Goal: Submit feedback/report problem: Submit feedback/report problem

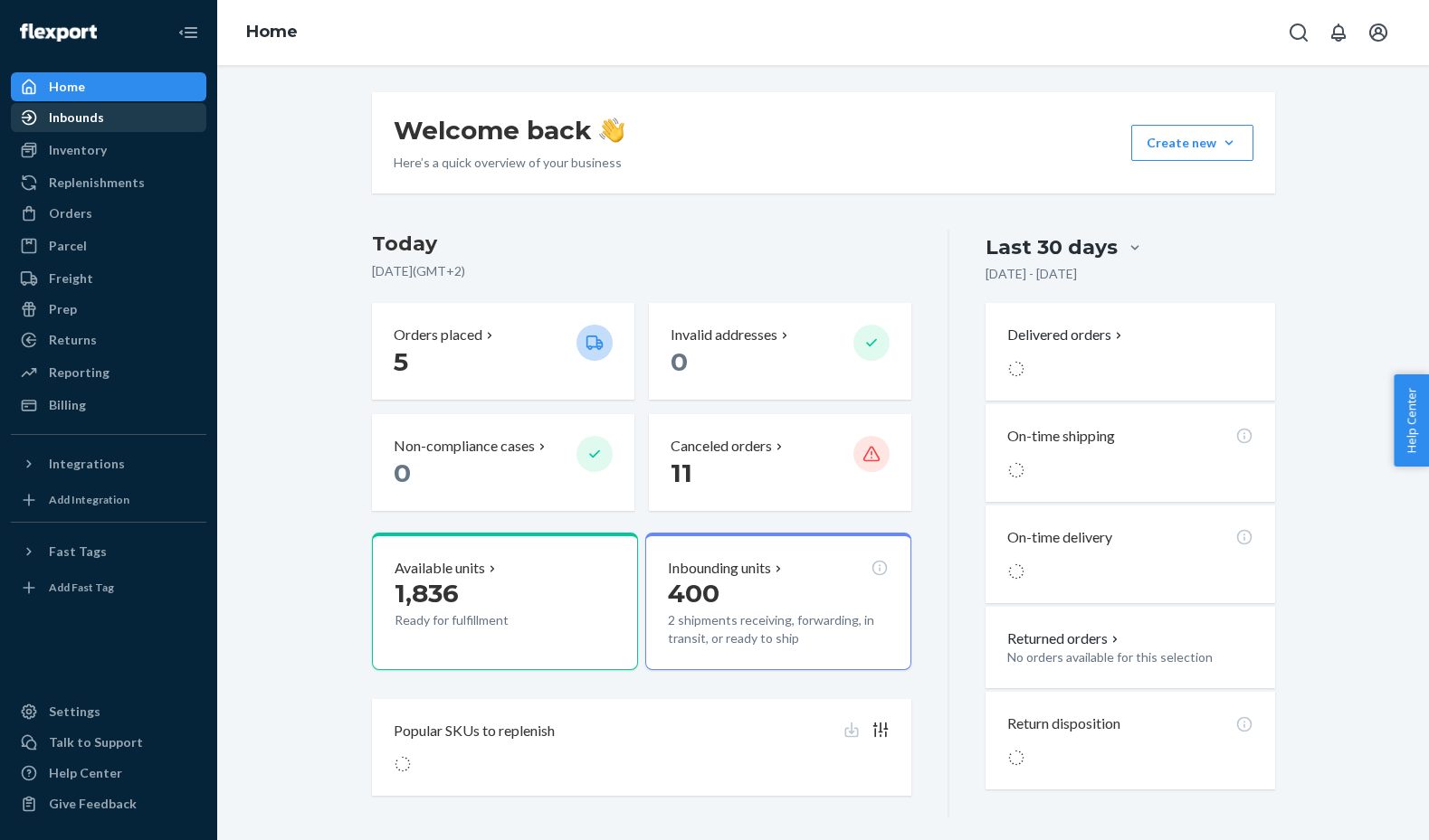
click at [85, 111] on div "Inbounds" at bounding box center [77, 117] width 56 height 18
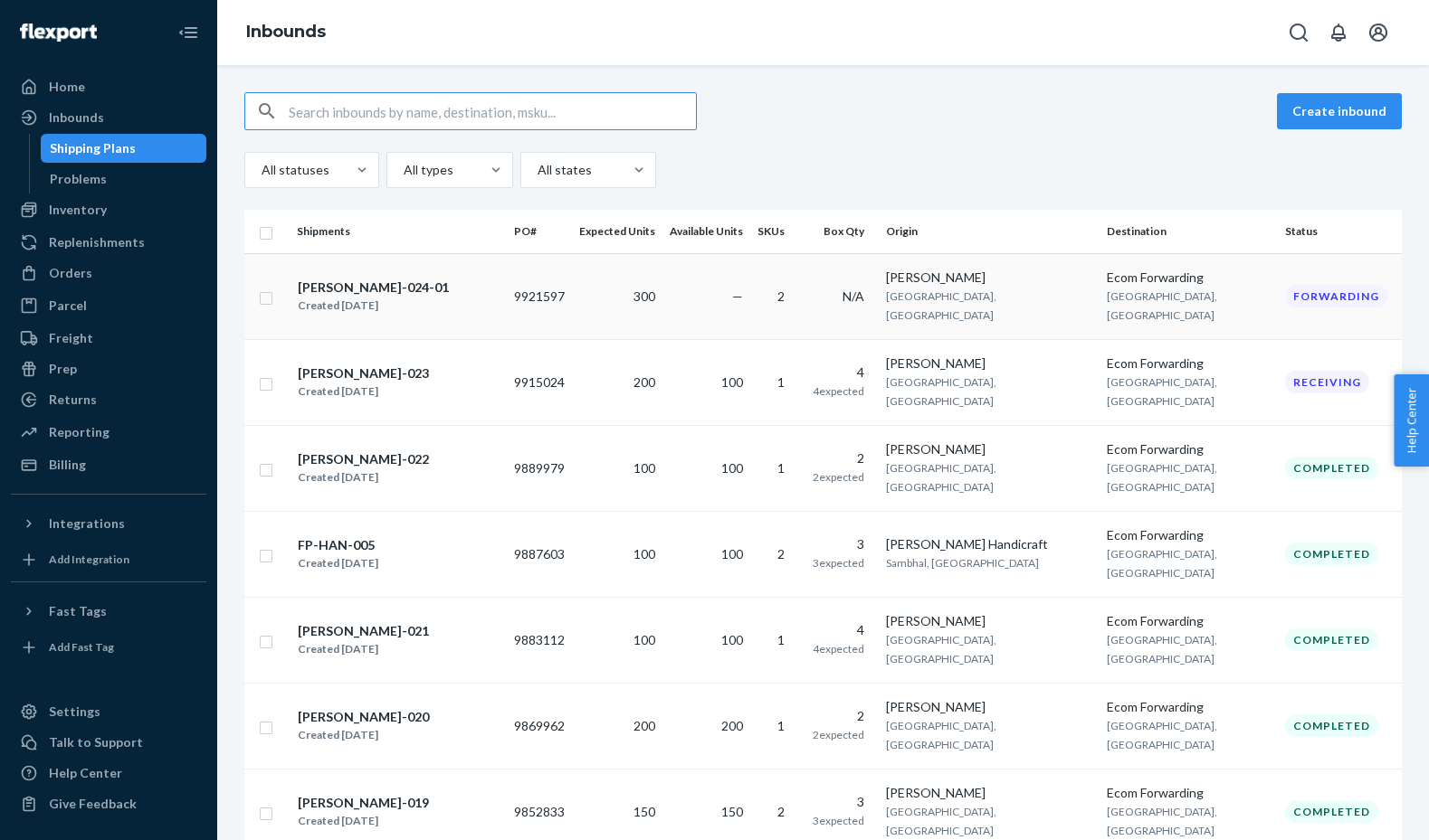
click at [461, 294] on div "FP-TIM-024-01 Created Sep 3, 2025" at bounding box center [398, 297] width 203 height 38
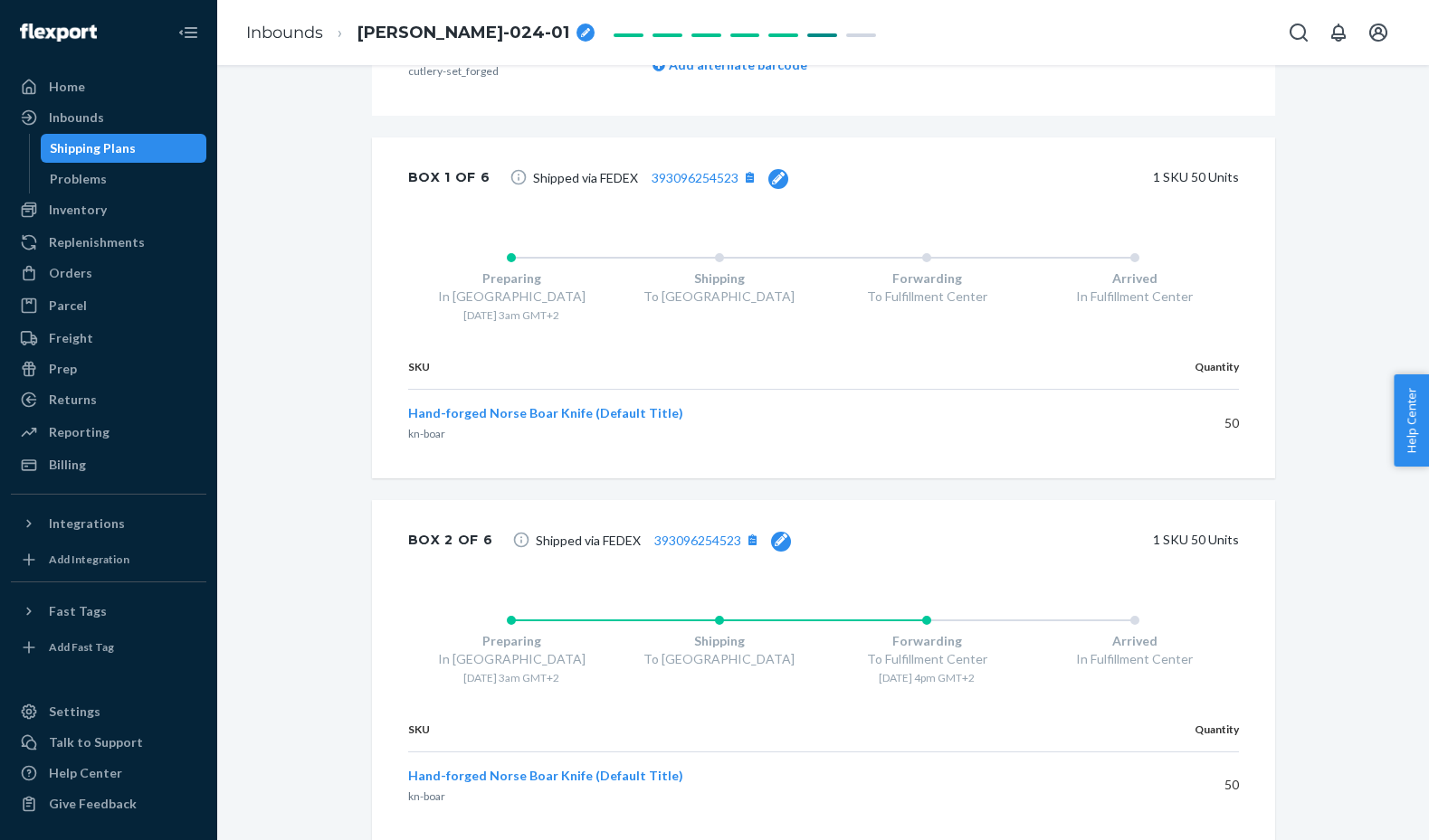
scroll to position [762, 0]
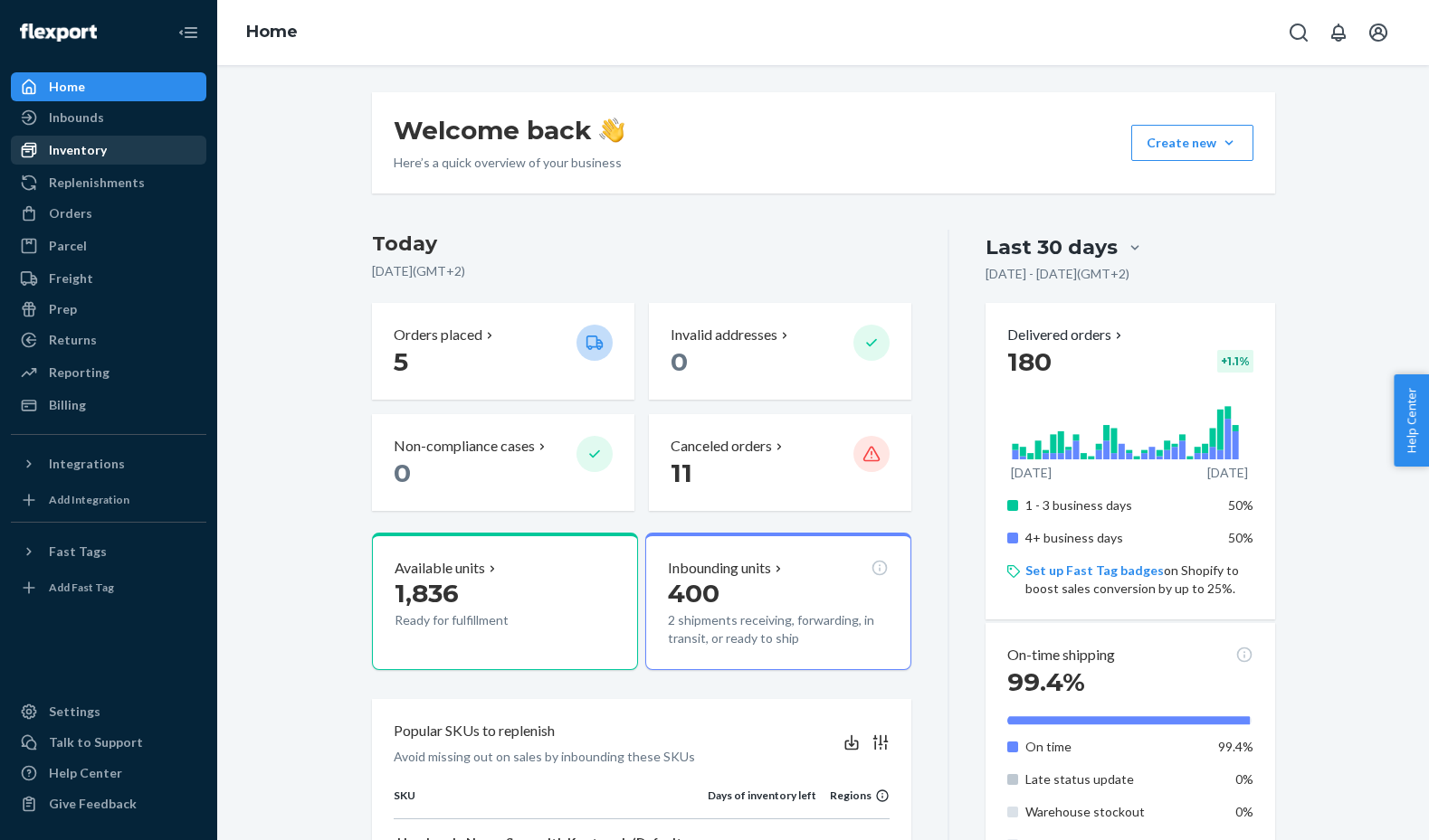
click at [58, 146] on div "Inventory" at bounding box center [78, 150] width 58 height 18
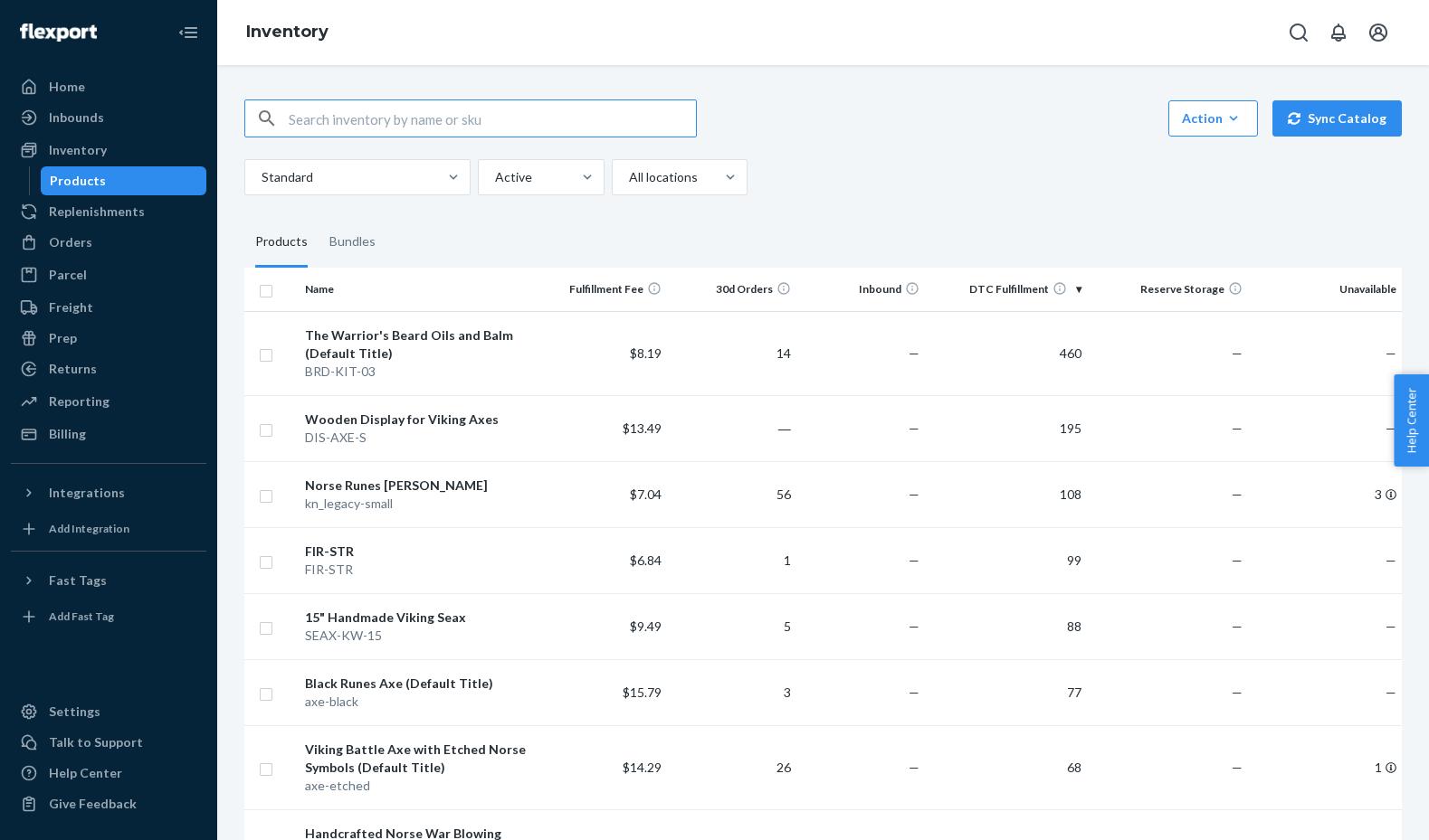
type input "w"
type input "cutlery"
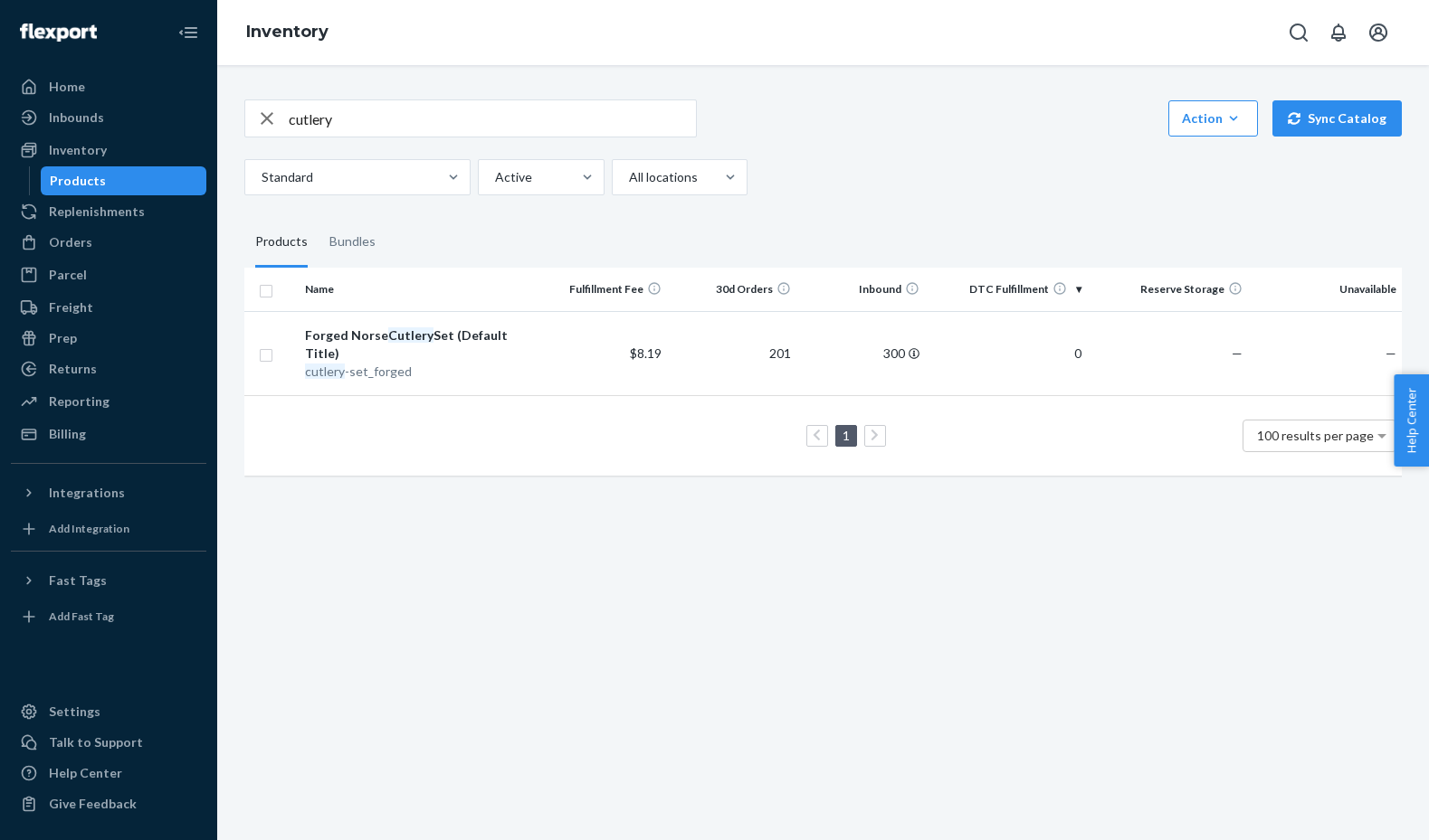
click at [492, 133] on input "cutlery" at bounding box center [492, 119] width 407 height 36
type input "cut"
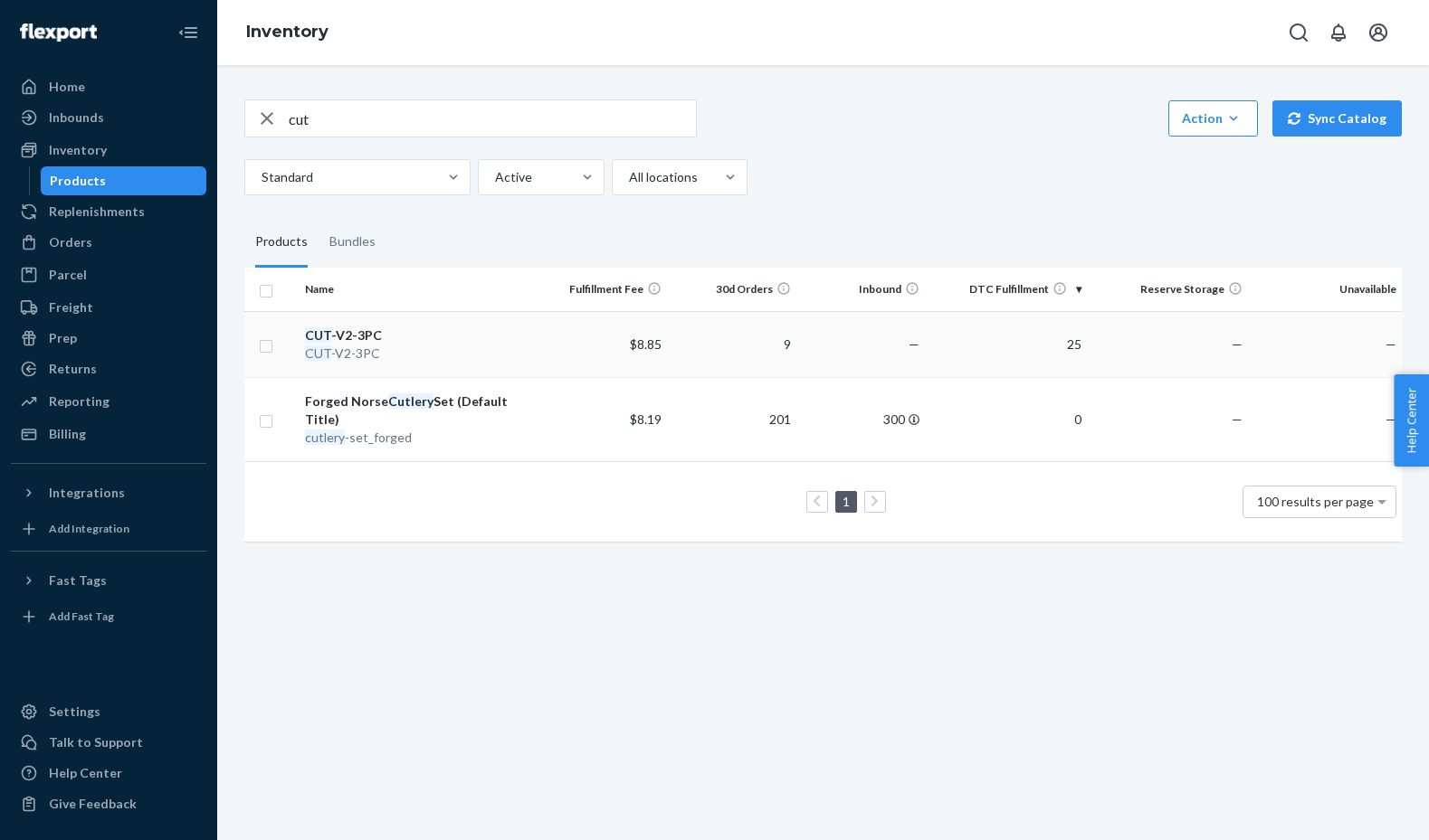
click at [480, 338] on div "CUT -V2-3PC" at bounding box center [418, 335] width 227 height 18
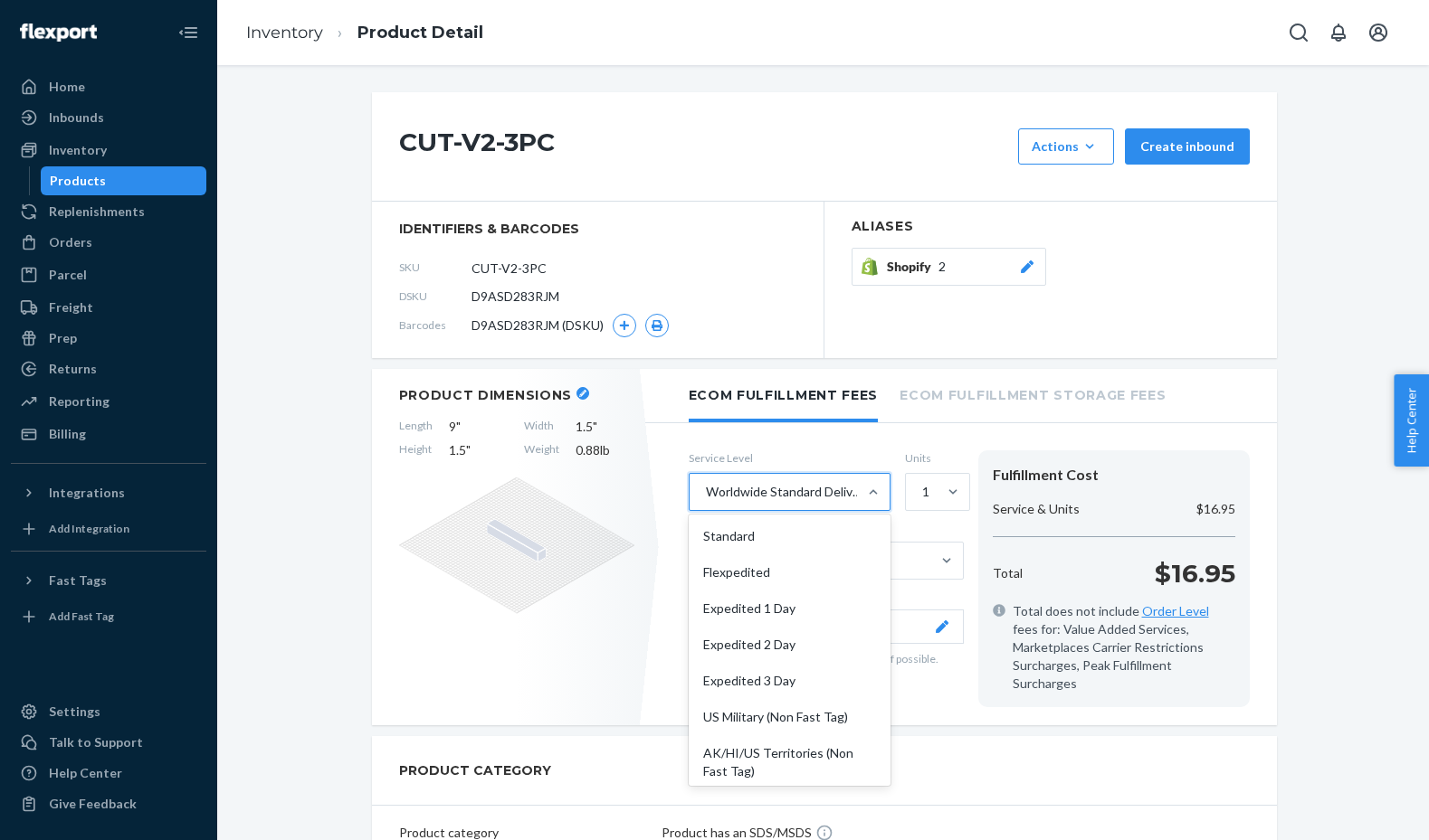
click at [801, 487] on div "Worldwide Standard Delivered Duty Unpaid" at bounding box center [786, 492] width 160 height 18
click at [706, 487] on input "option Worldwide Standard Delivered Duty Unpaid focused, 10 of 10. 10 results a…" at bounding box center [705, 492] width 2 height 18
click at [773, 532] on div "Standard" at bounding box center [789, 537] width 194 height 36
click at [706, 501] on input "option Standard focused, 1 of 10. 10 results available. Use Up and Down to choo…" at bounding box center [705, 492] width 2 height 18
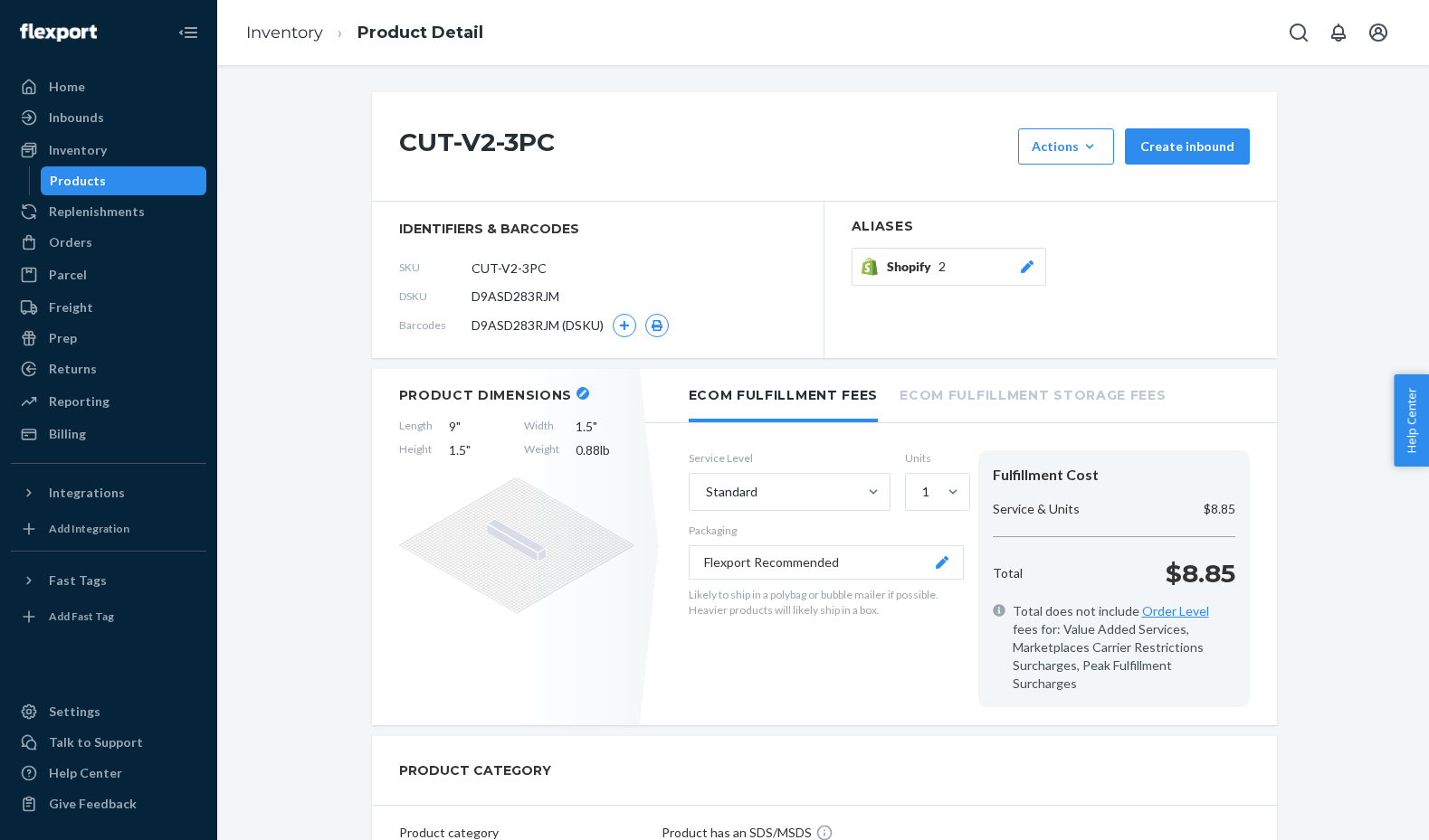
click at [793, 564] on button "Flexport Recommended" at bounding box center [826, 563] width 275 height 34
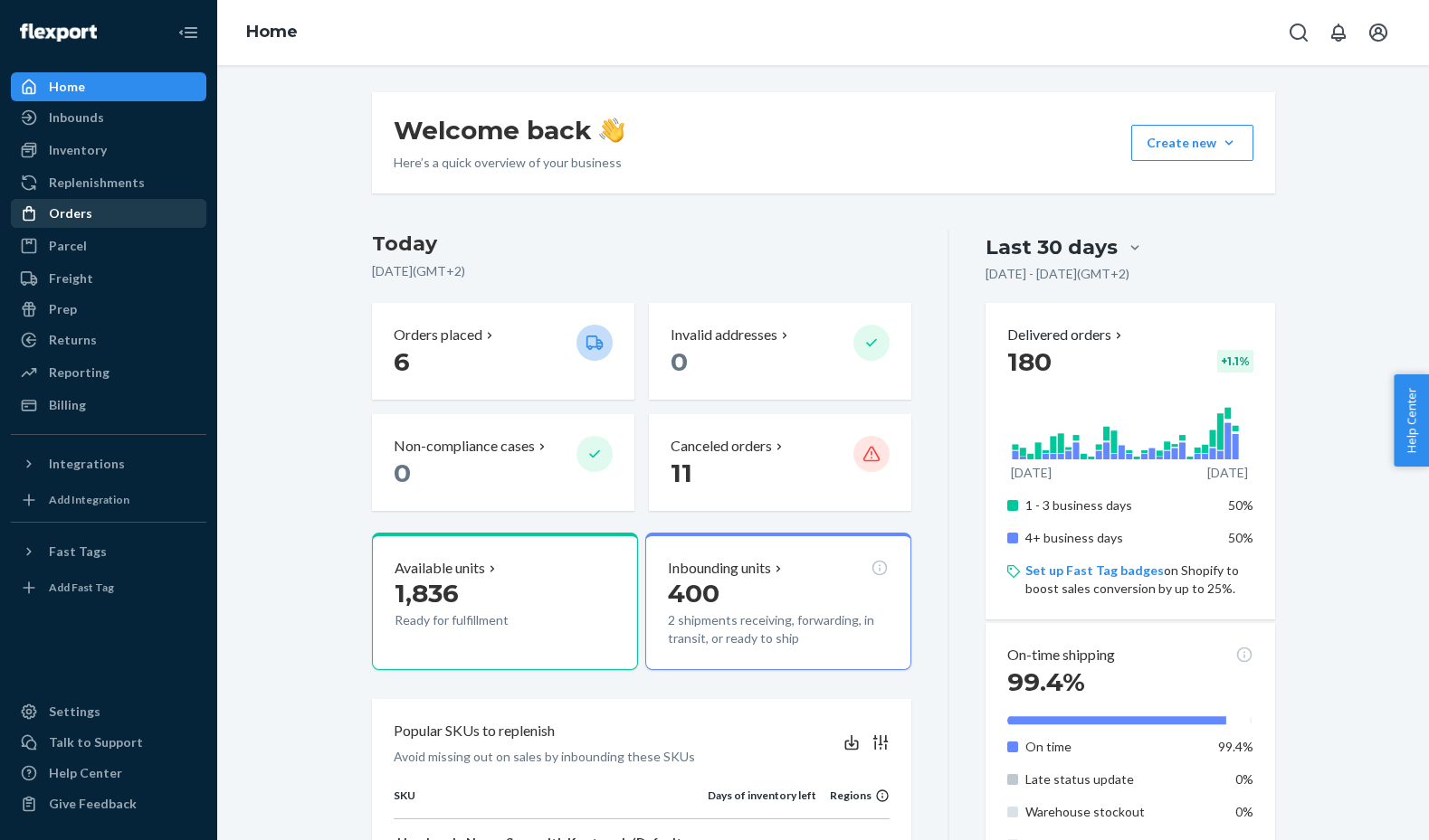
click at [79, 203] on div "Orders" at bounding box center [108, 213] width 191 height 25
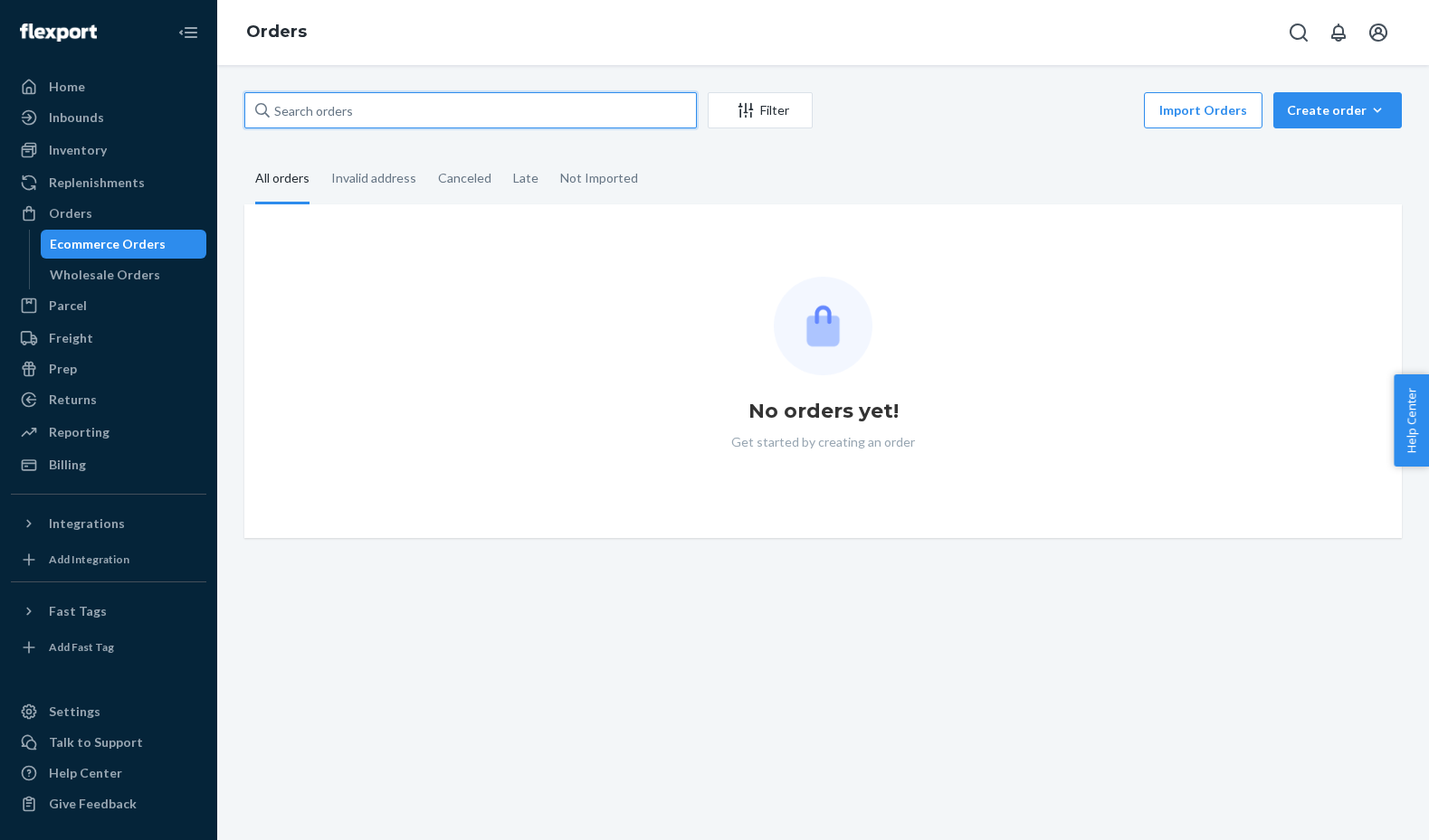
click at [524, 116] on input "text" at bounding box center [470, 110] width 453 height 36
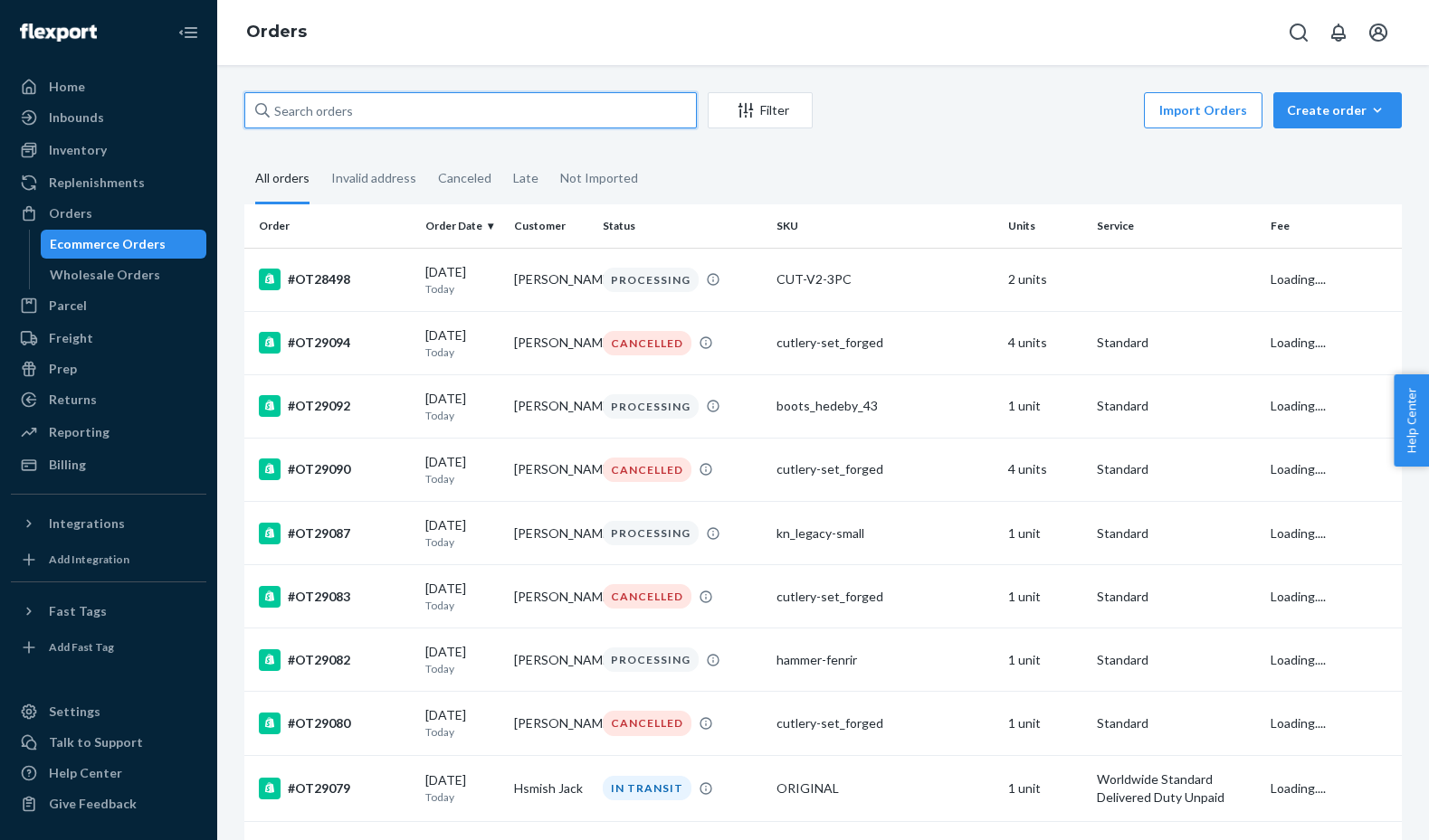
paste input "#OT28779"
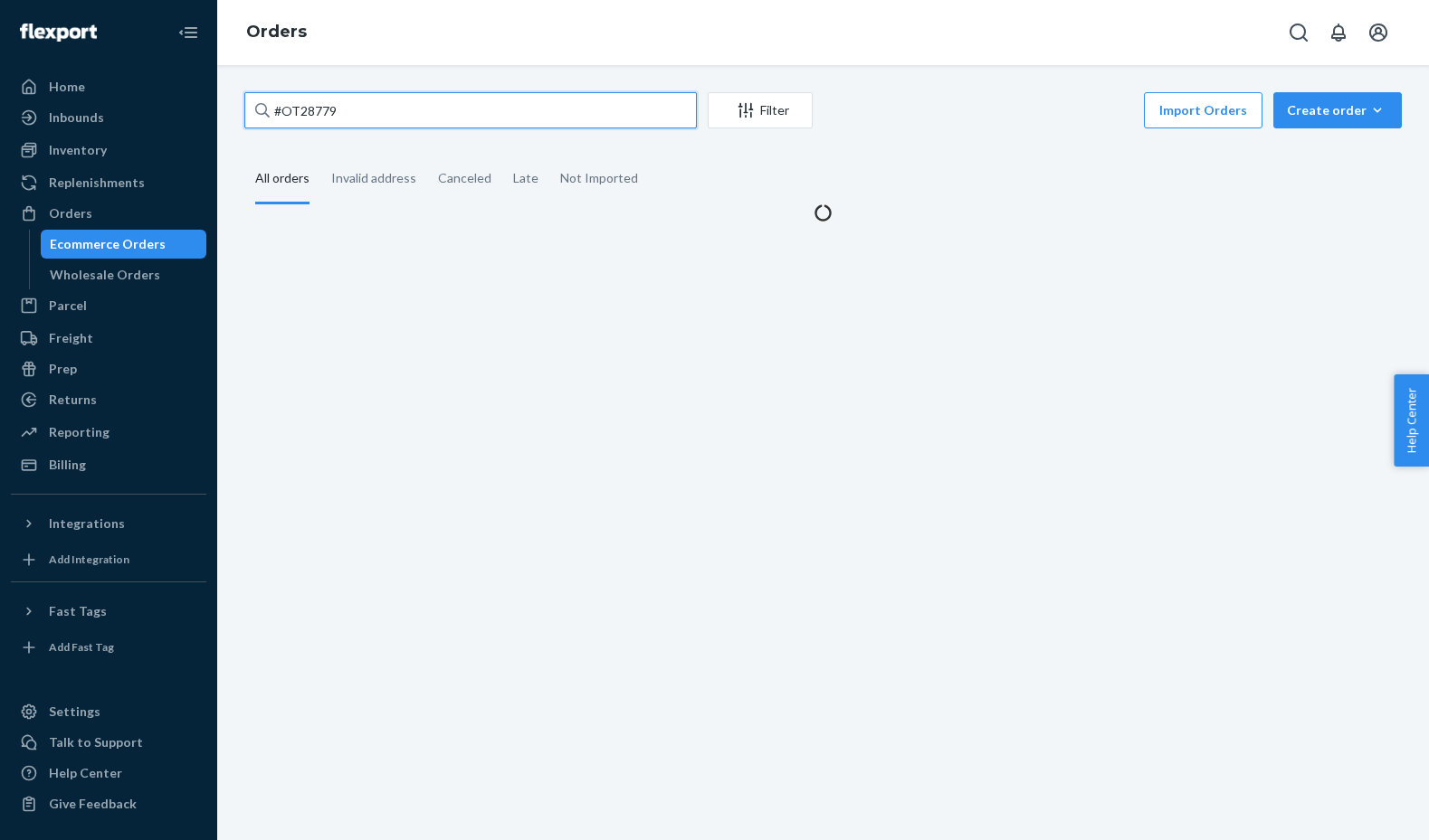
type input "#OT28779"
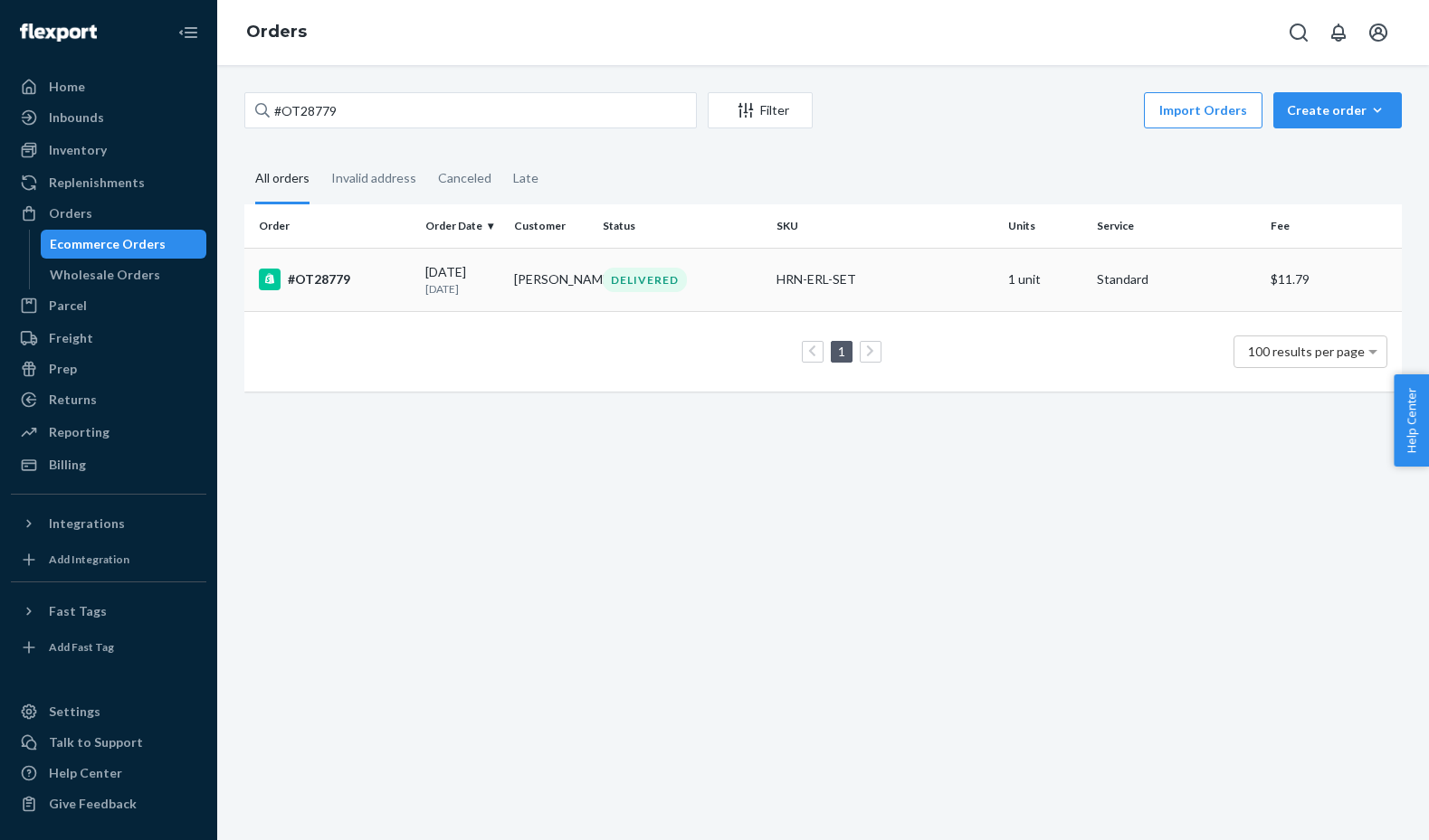
click at [504, 289] on td "09/13/2025 8 days ago" at bounding box center [462, 279] width 89 height 63
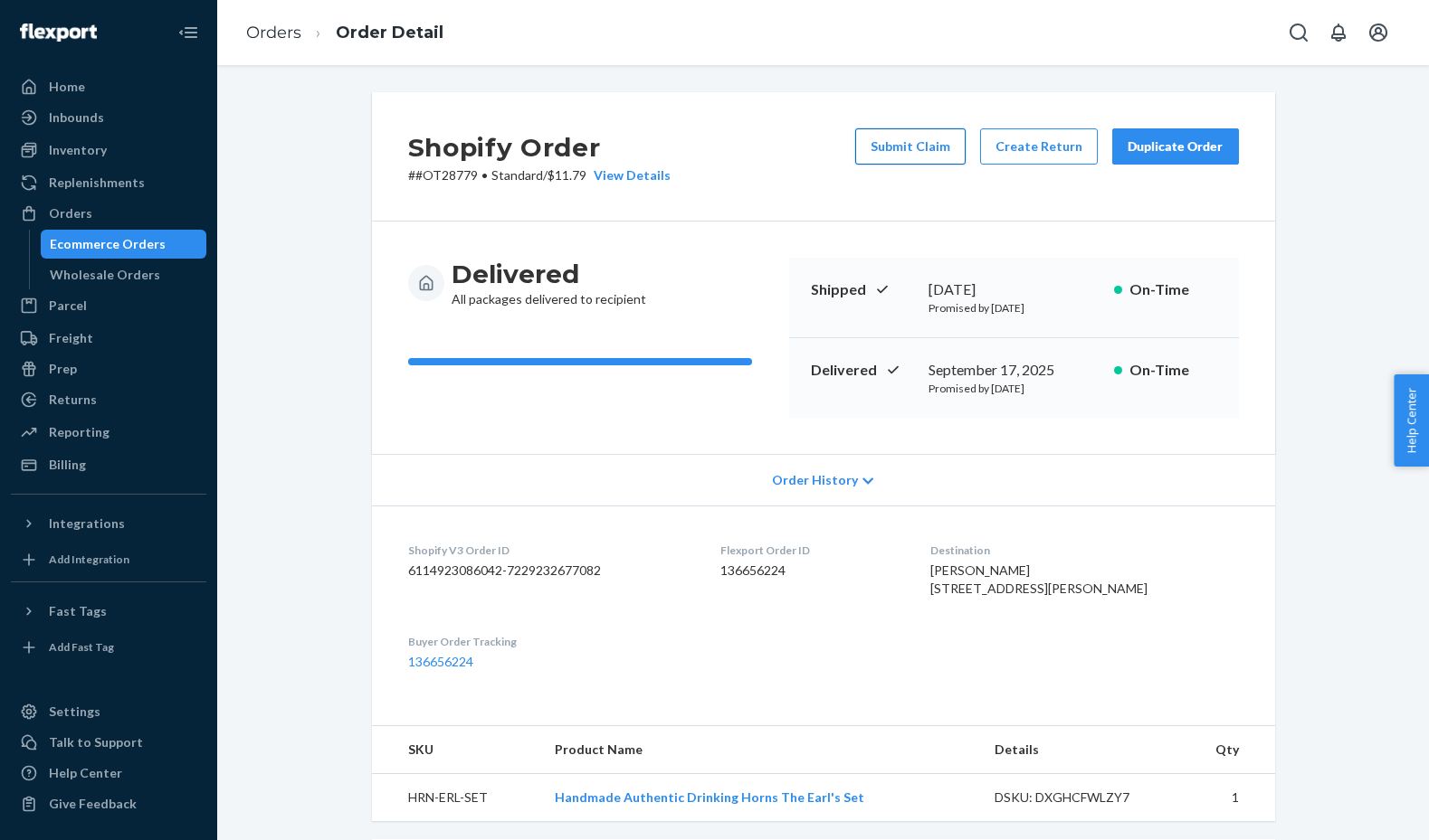
click at [930, 155] on button "Submit Claim" at bounding box center [910, 146] width 110 height 36
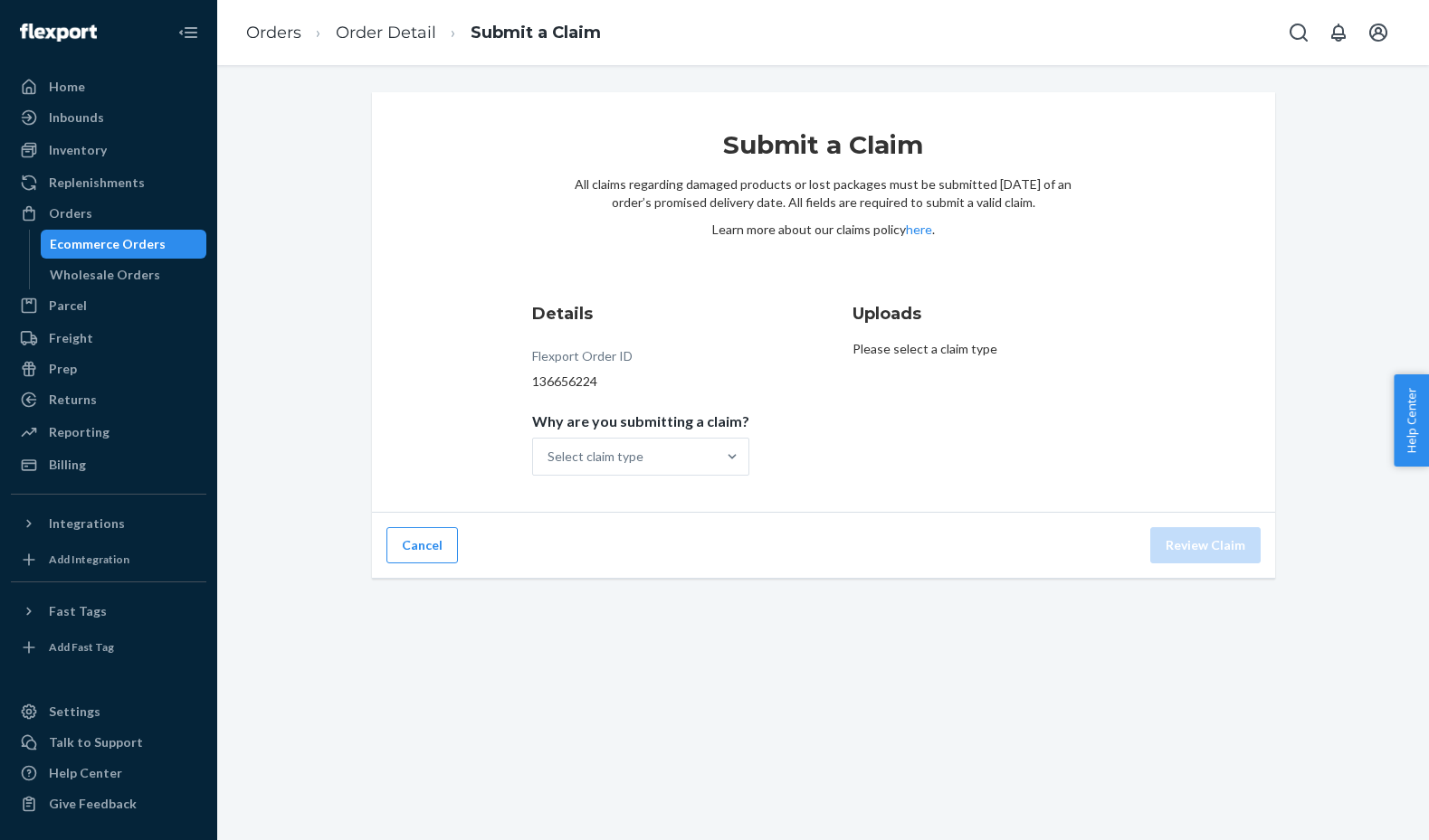
click at [638, 437] on span "Why are you submitting a claim?" at bounding box center [640, 425] width 217 height 25
click at [549, 448] on input "Why are you submitting a claim? Select claim type" at bounding box center [548, 456] width 2 height 18
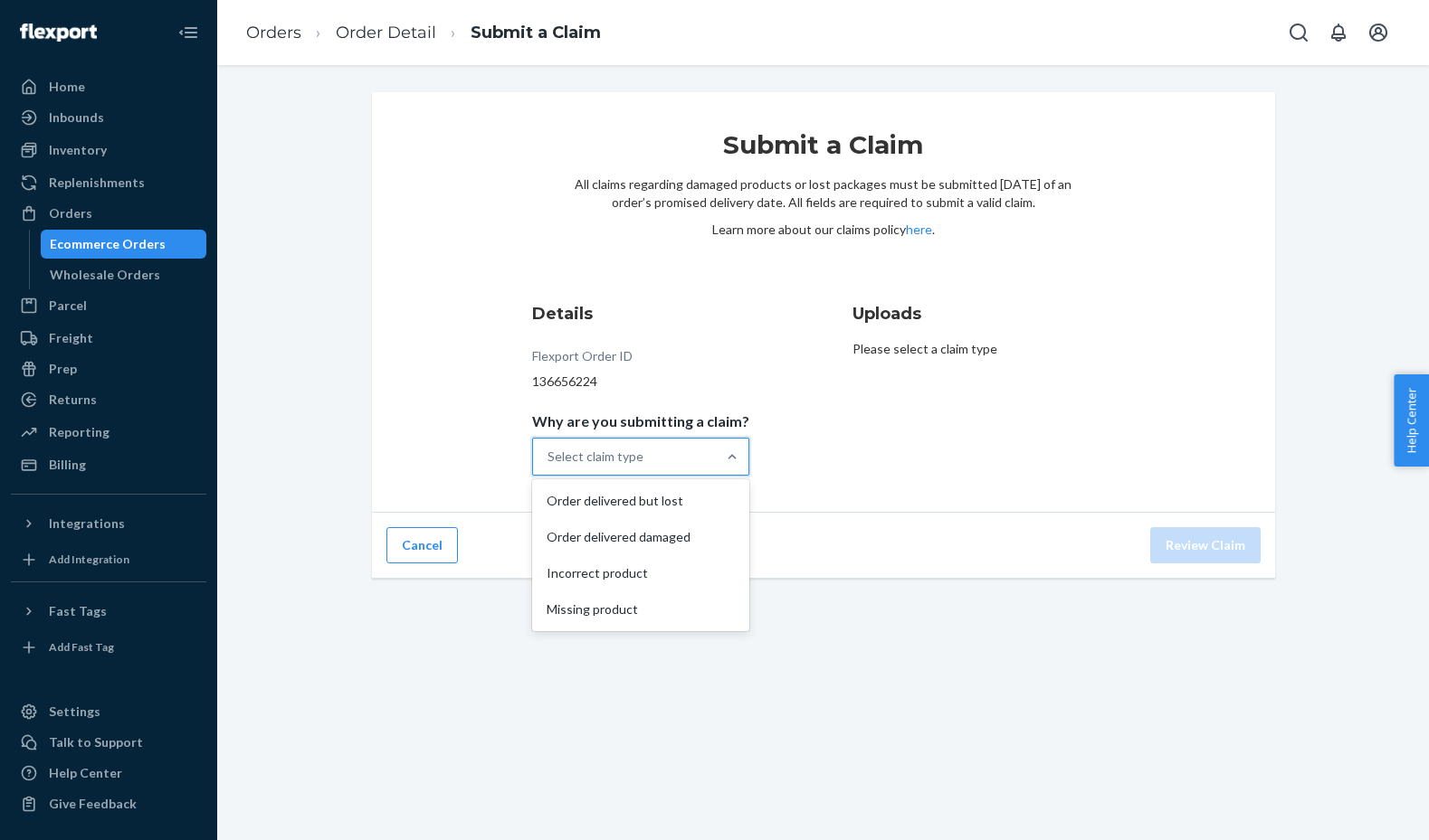
click at [638, 447] on div "Select claim type" at bounding box center [624, 457] width 183 height 36
click at [549, 448] on input "Why are you submitting a claim? option Order delivered but lost focused, 1 of 4…" at bounding box center [548, 456] width 2 height 18
click at [656, 536] on div "Order delivered damaged" at bounding box center [640, 538] width 210 height 36
click at [549, 466] on input "Why are you submitting a claim? option Order delivered damaged focused, 2 of 4.…" at bounding box center [548, 456] width 2 height 18
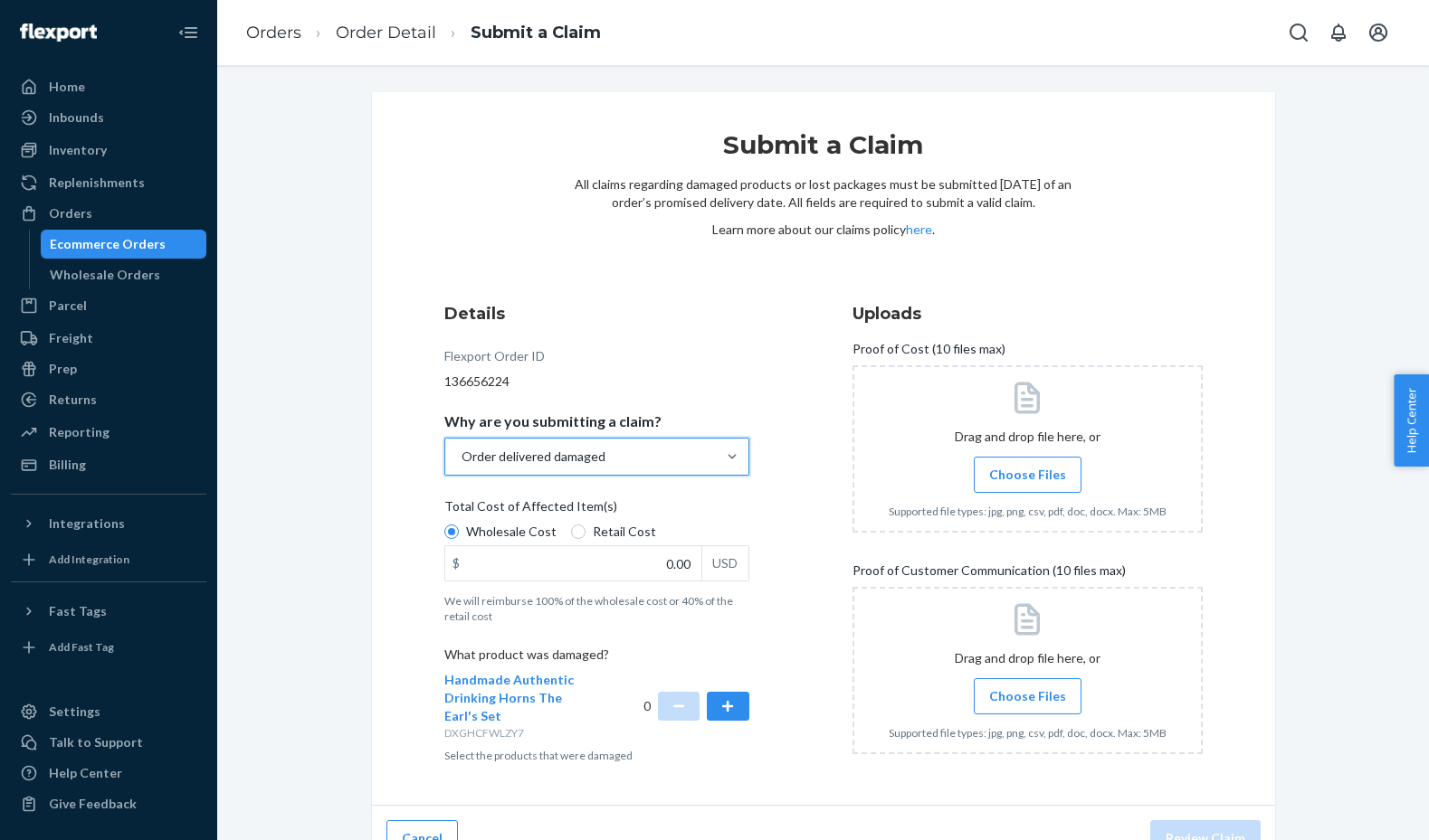
scroll to position [32, 0]
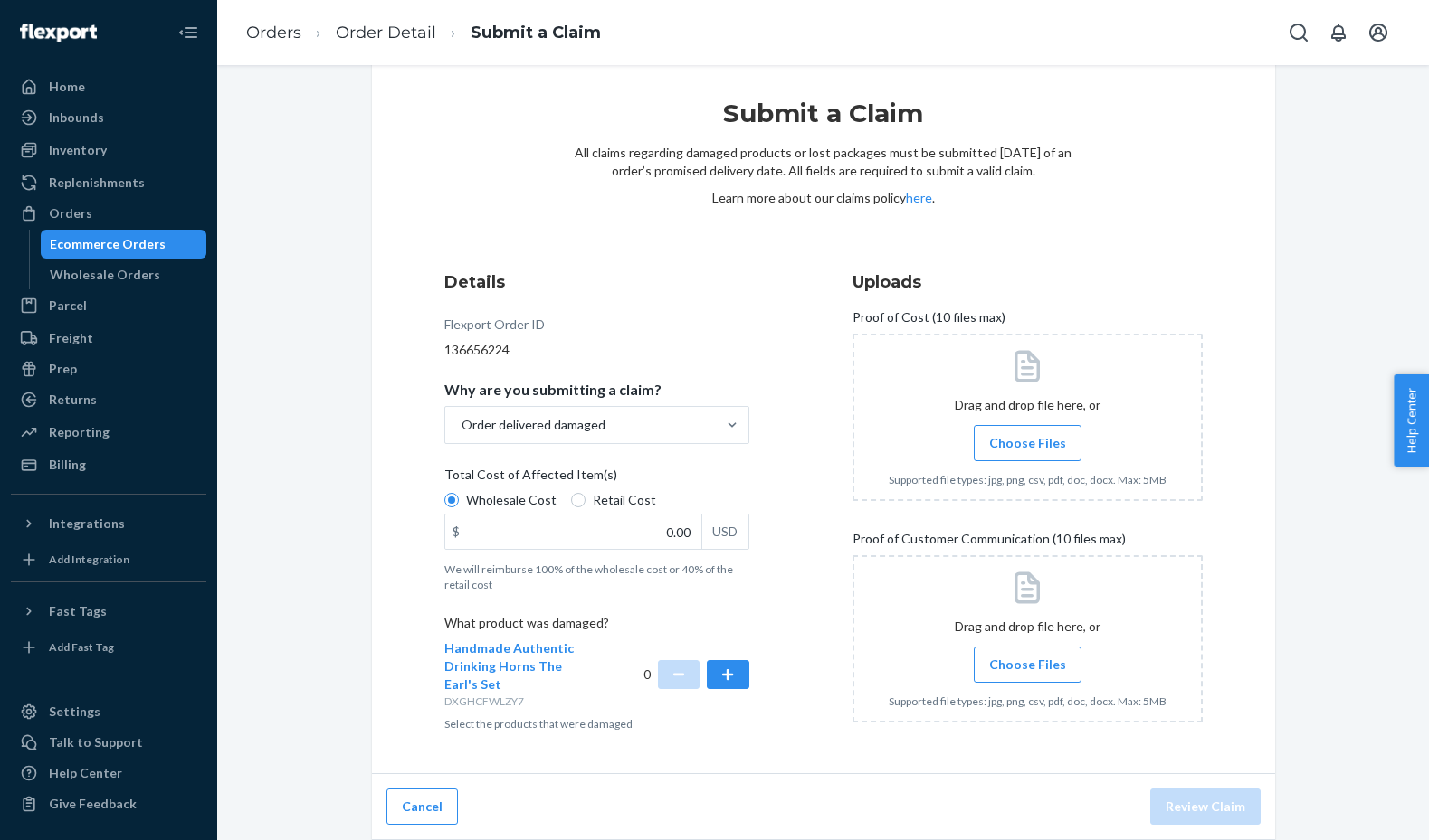
click at [616, 491] on span "Retail Cost" at bounding box center [624, 499] width 63 height 18
click at [586, 493] on input "Retail Cost" at bounding box center [578, 499] width 14 height 14
radio input "true"
radio input "false"
click at [586, 538] on input "0.00" at bounding box center [573, 532] width 257 height 34
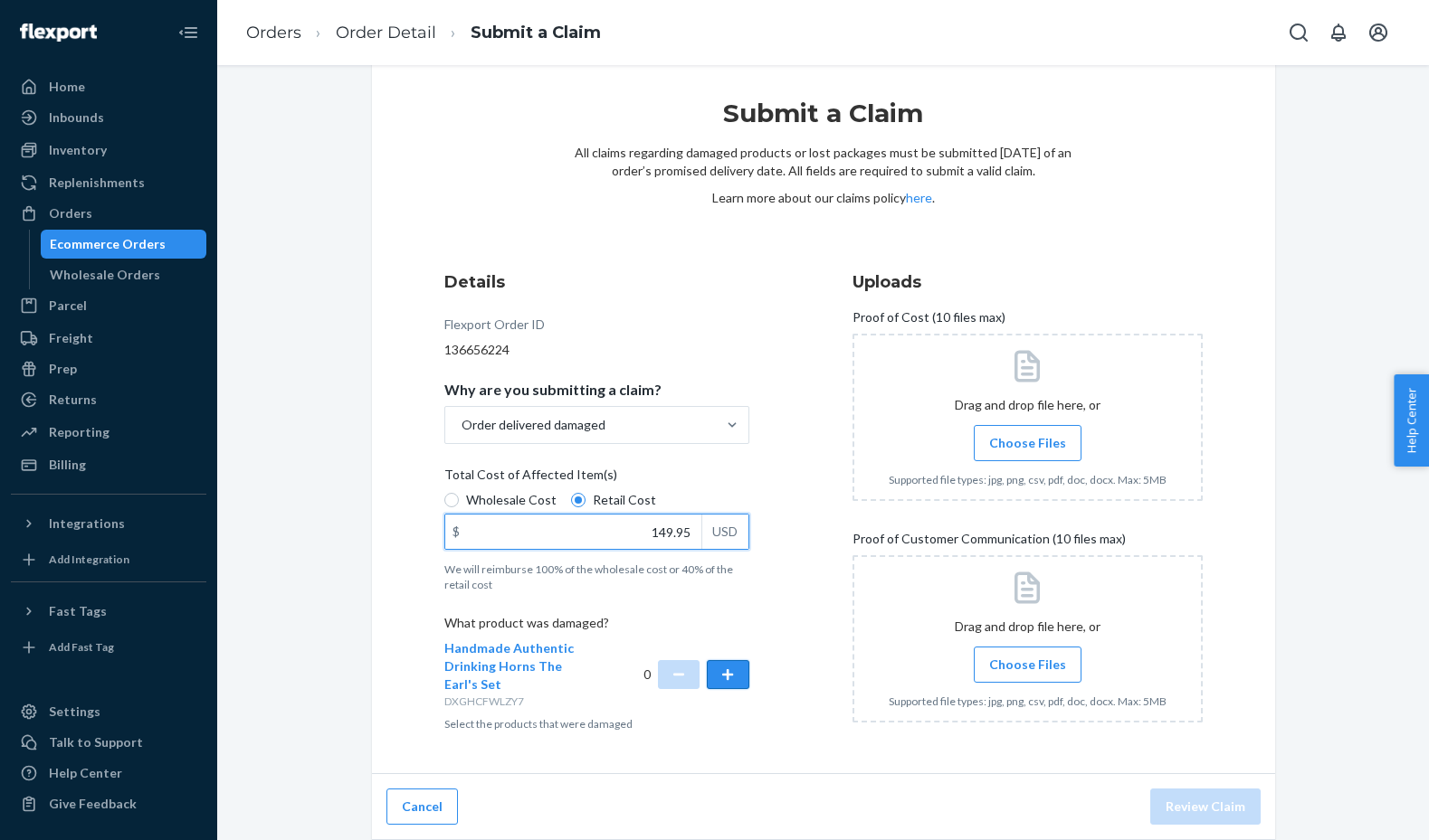
type input "149.95"
click at [728, 672] on button "button" at bounding box center [726, 674] width 41 height 29
click at [1049, 446] on span "Choose Files" at bounding box center [1027, 443] width 77 height 18
click at [1028, 446] on input "Choose Files" at bounding box center [1027, 443] width 1 height 20
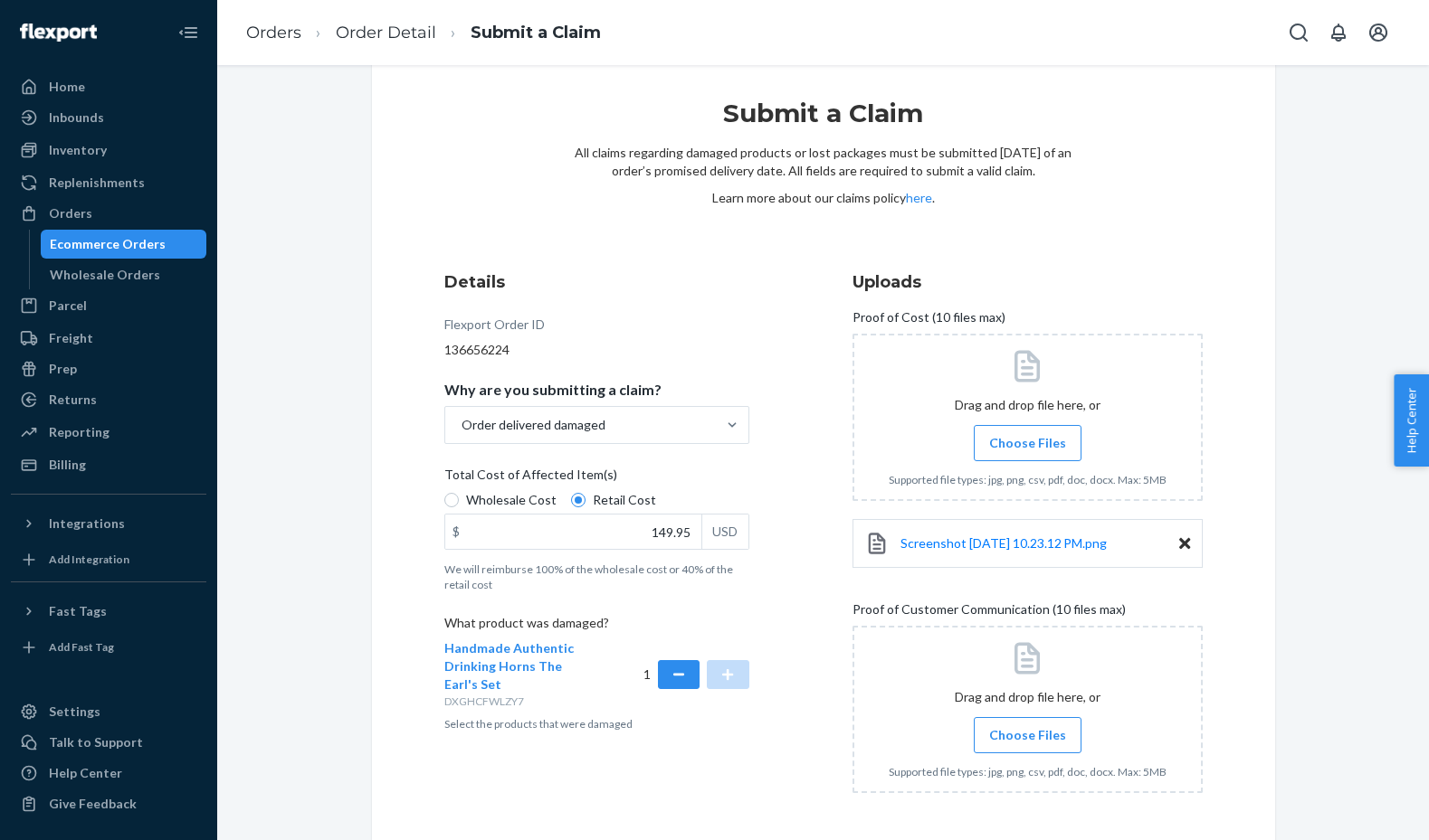
scroll to position [102, 0]
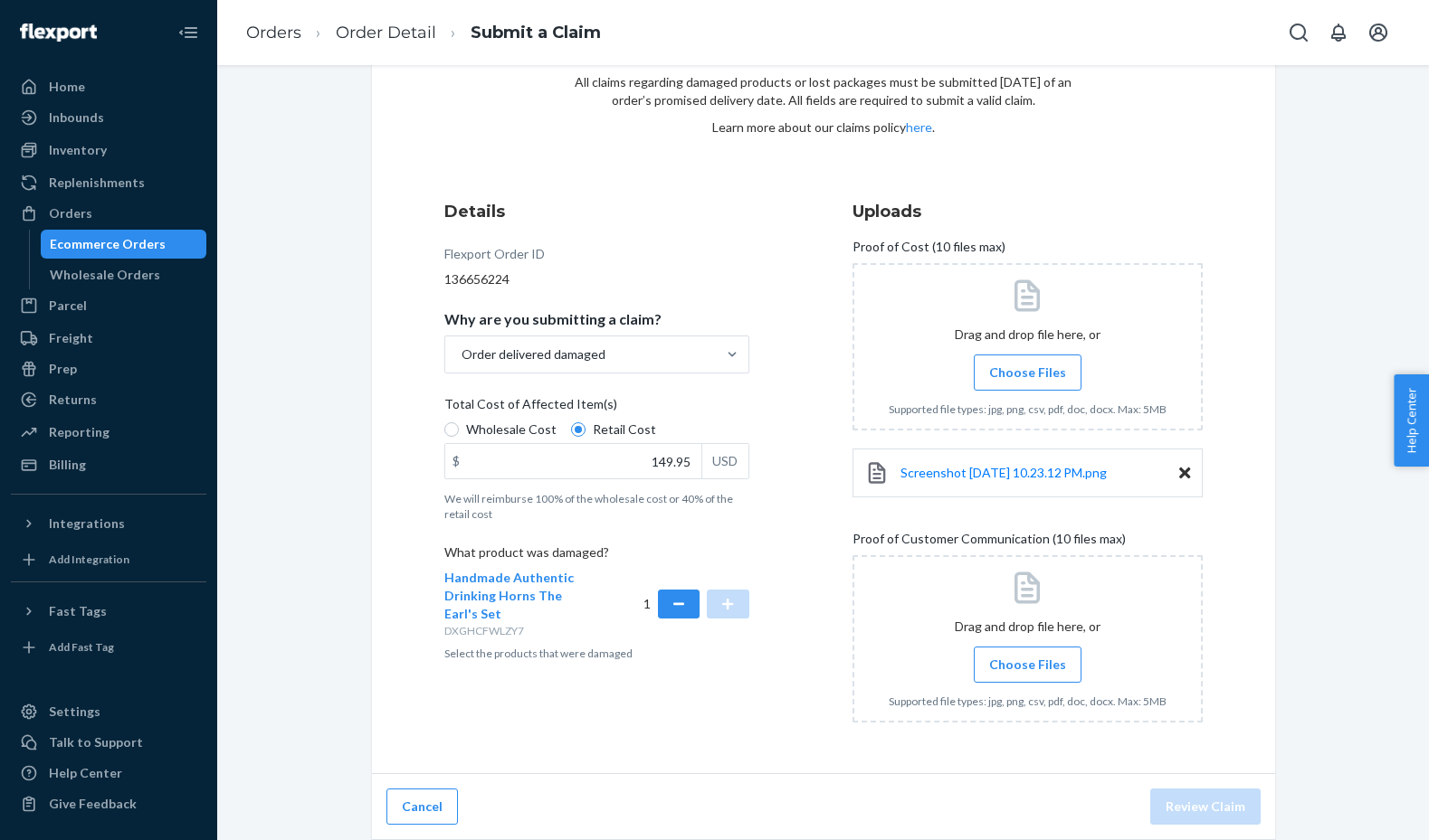
click at [1055, 659] on span "Choose Files" at bounding box center [1027, 665] width 77 height 18
click at [1028, 659] on input "Choose Files" at bounding box center [1027, 665] width 1 height 20
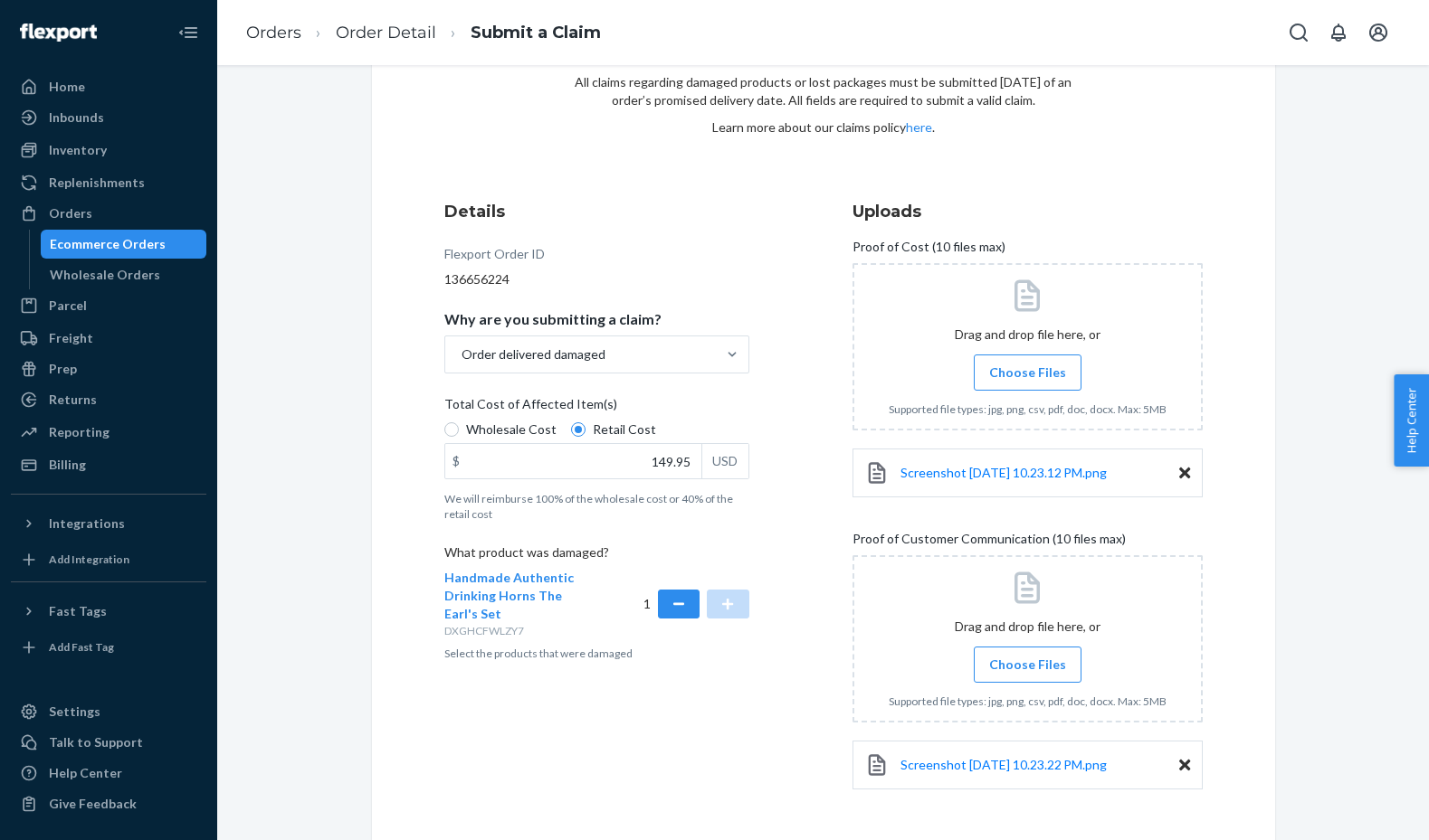
click at [1006, 673] on span "Choose Files" at bounding box center [1027, 665] width 77 height 18
click at [1027, 673] on input "Choose Files" at bounding box center [1027, 665] width 1 height 20
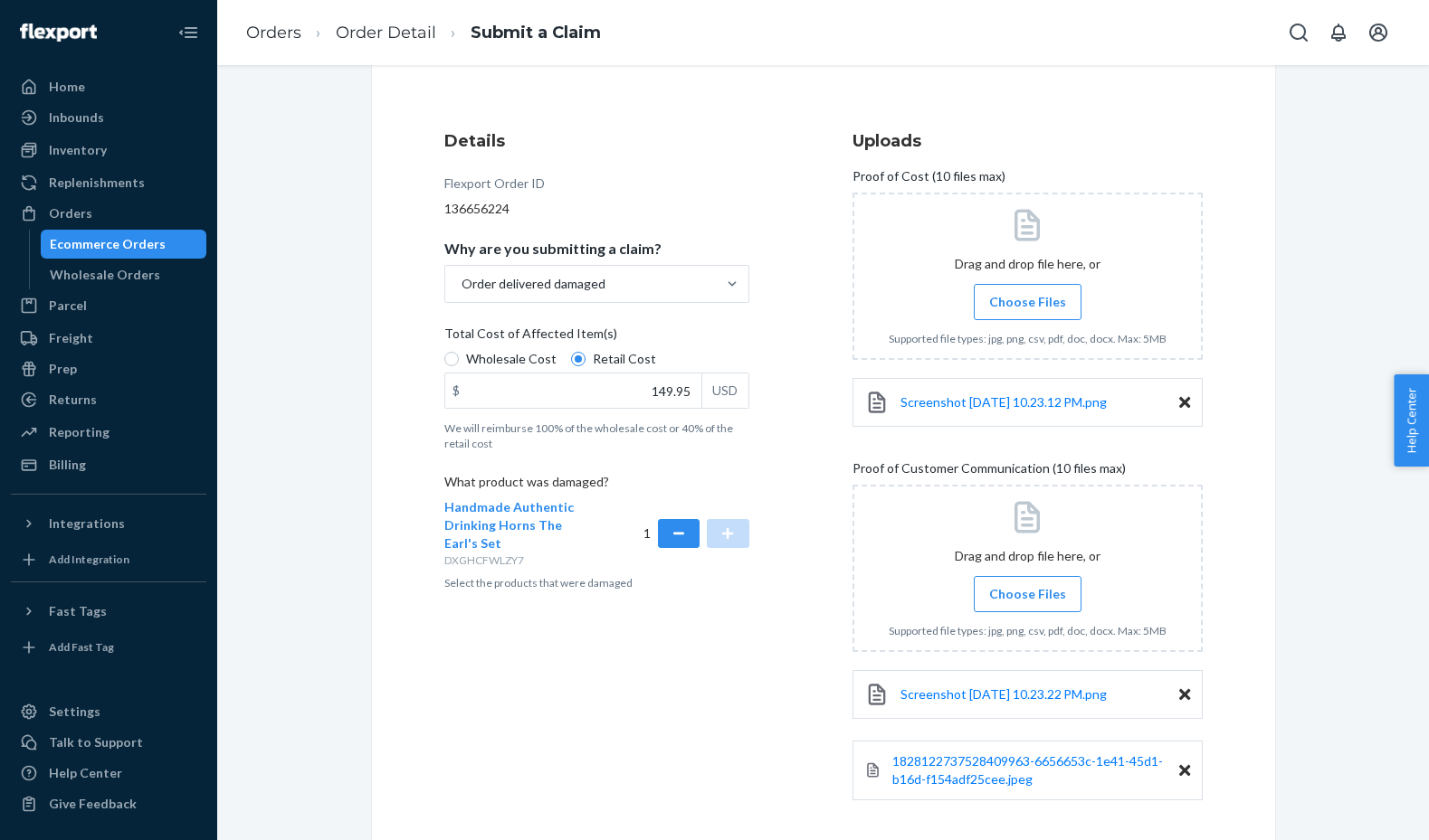
scroll to position [254, 0]
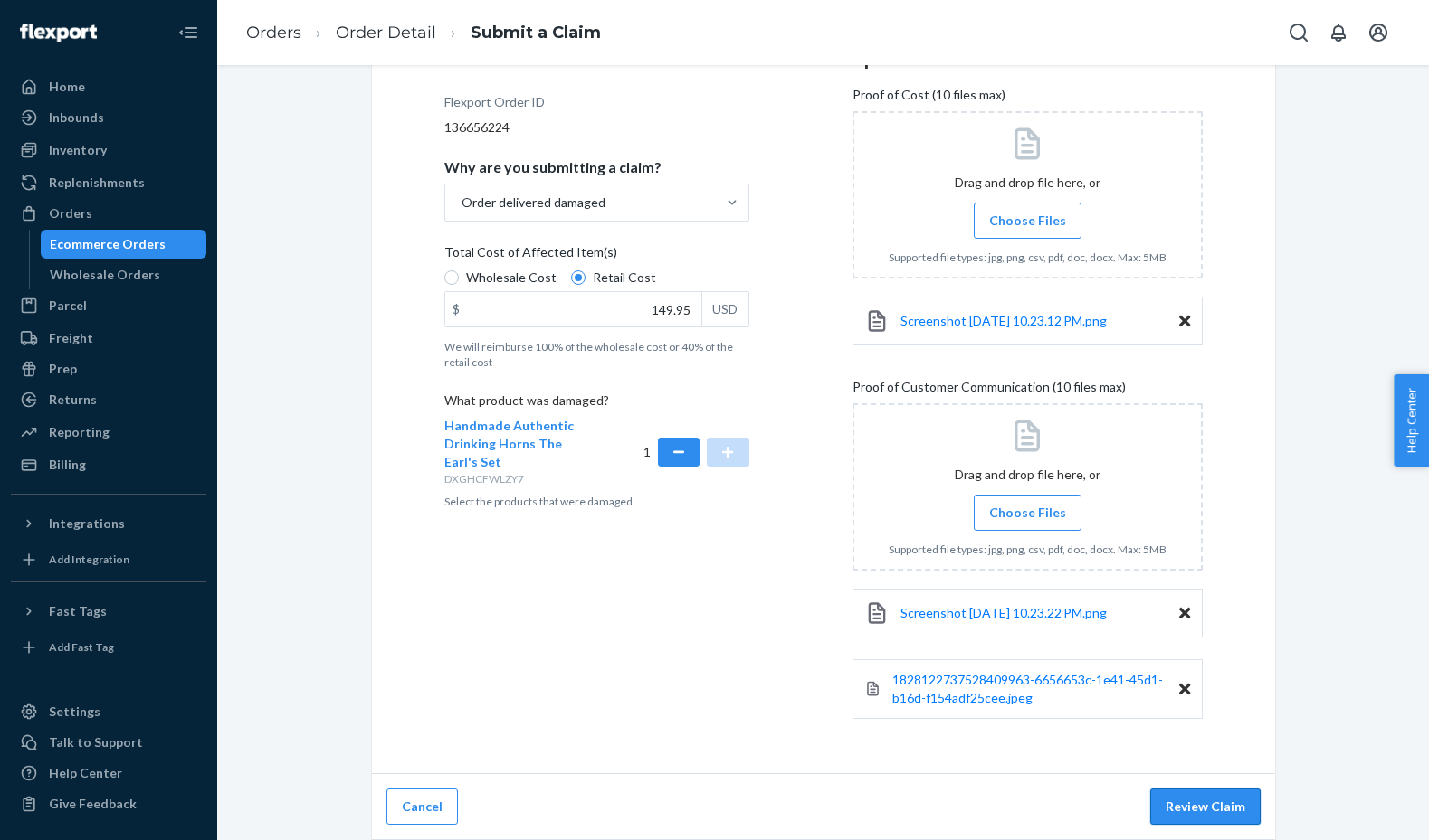
click at [1187, 798] on button "Review Claim" at bounding box center [1205, 807] width 110 height 36
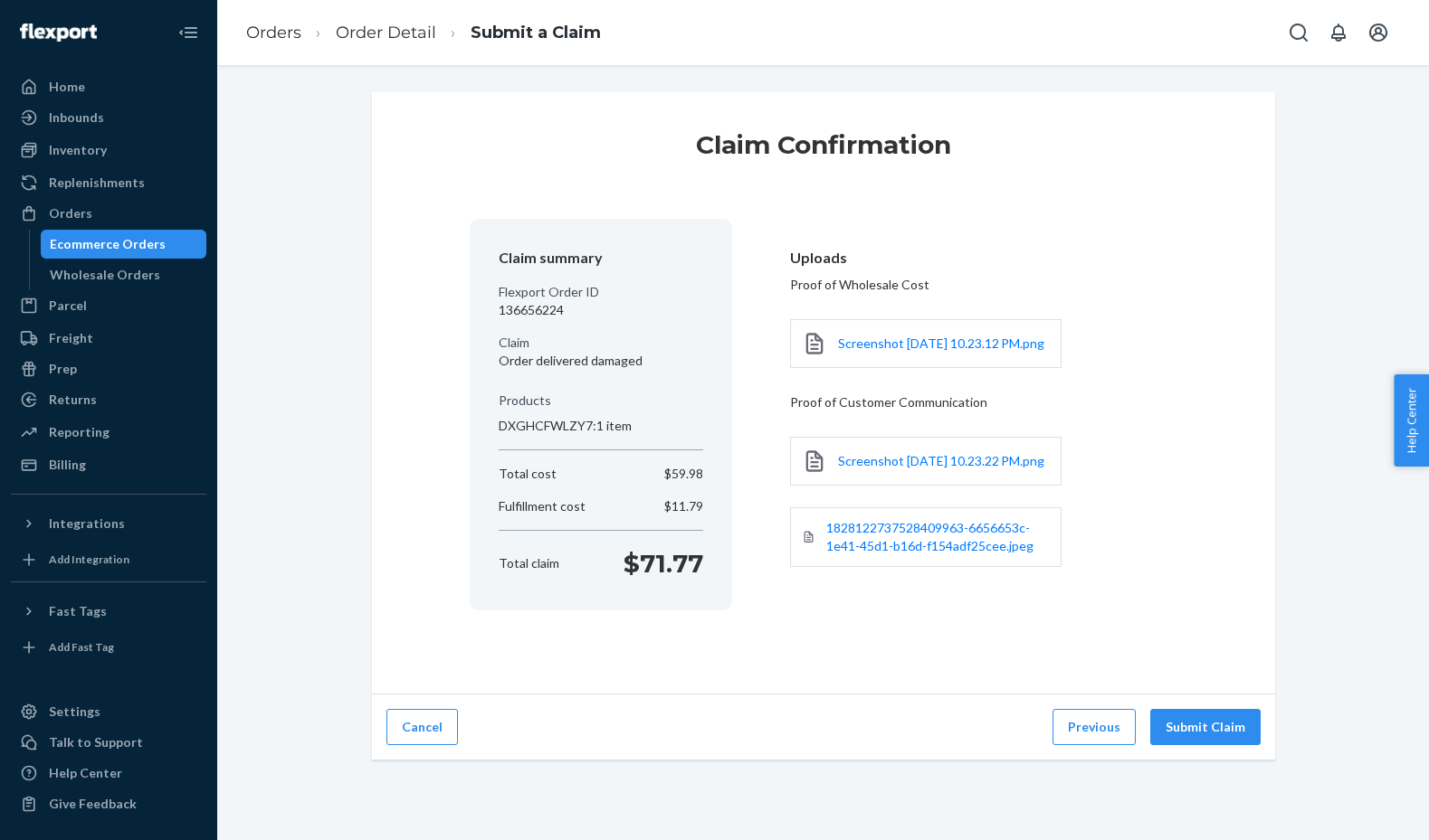
scroll to position [0, 0]
click at [1218, 745] on button "Submit Claim" at bounding box center [1205, 727] width 110 height 36
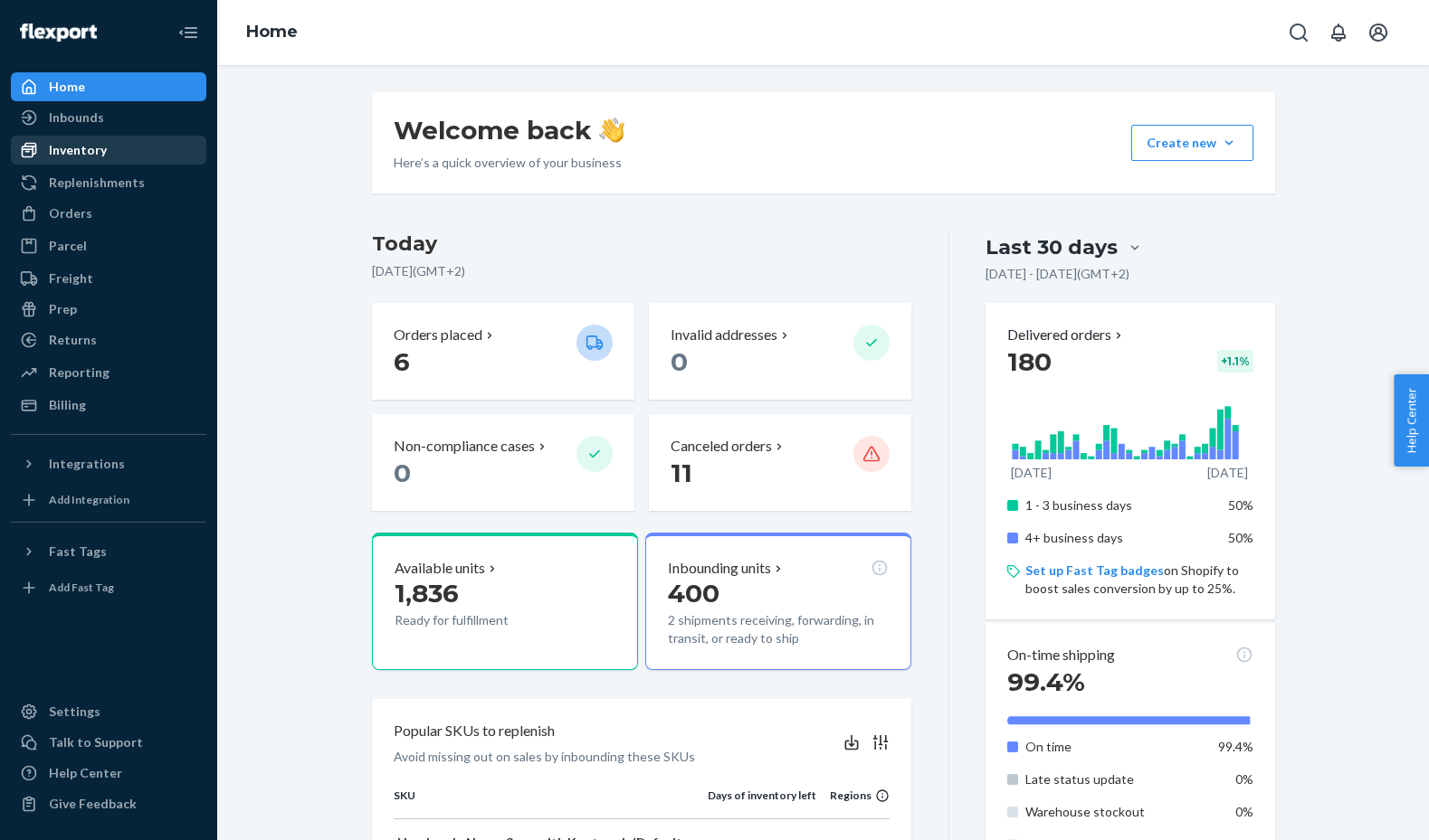
click at [159, 143] on div "Inventory" at bounding box center [108, 150] width 191 height 25
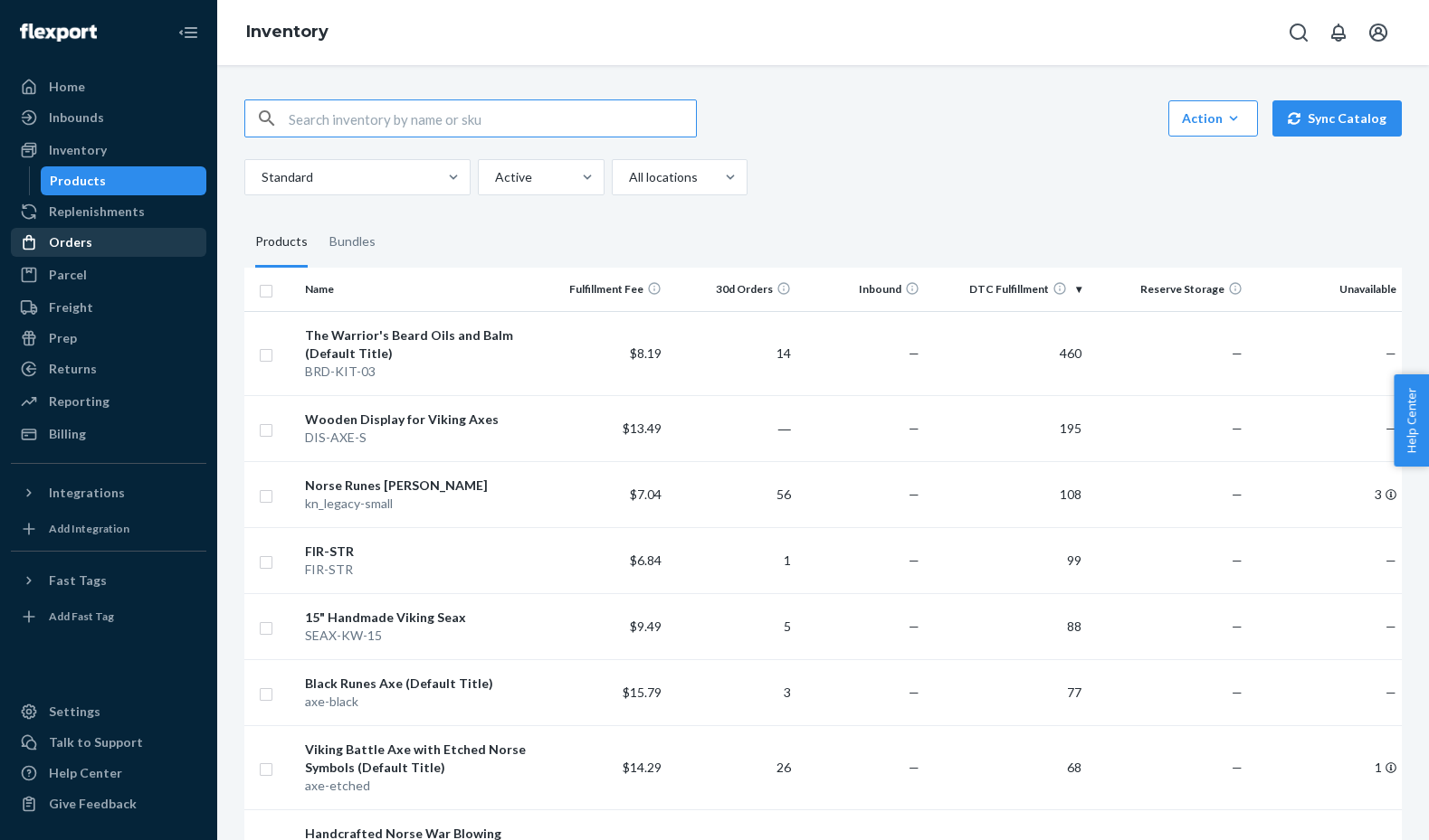
click at [93, 231] on div "Orders" at bounding box center [108, 242] width 191 height 25
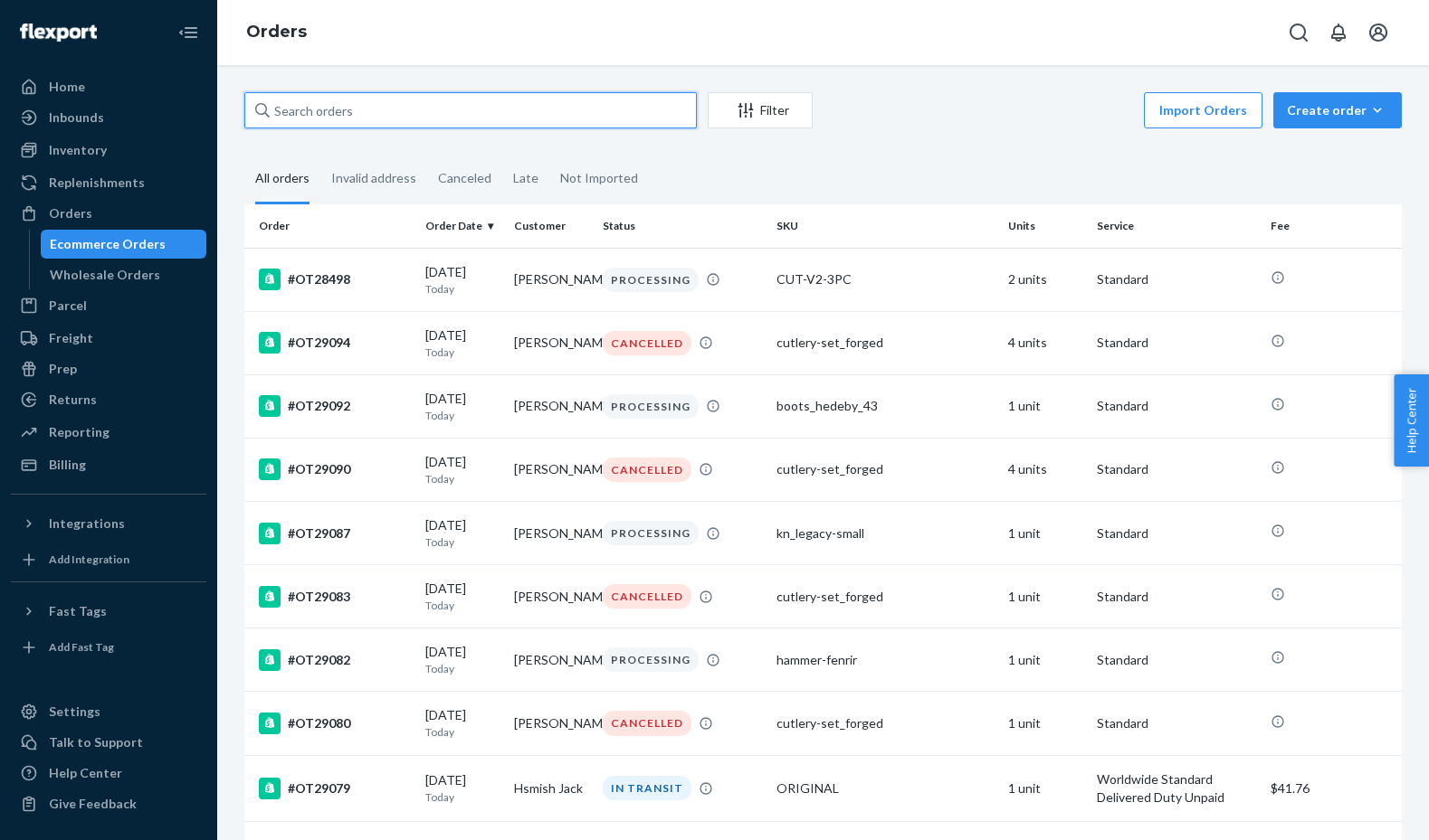
click at [508, 117] on input "text" at bounding box center [470, 110] width 453 height 36
paste input "OT28701"
type input "OT28701"
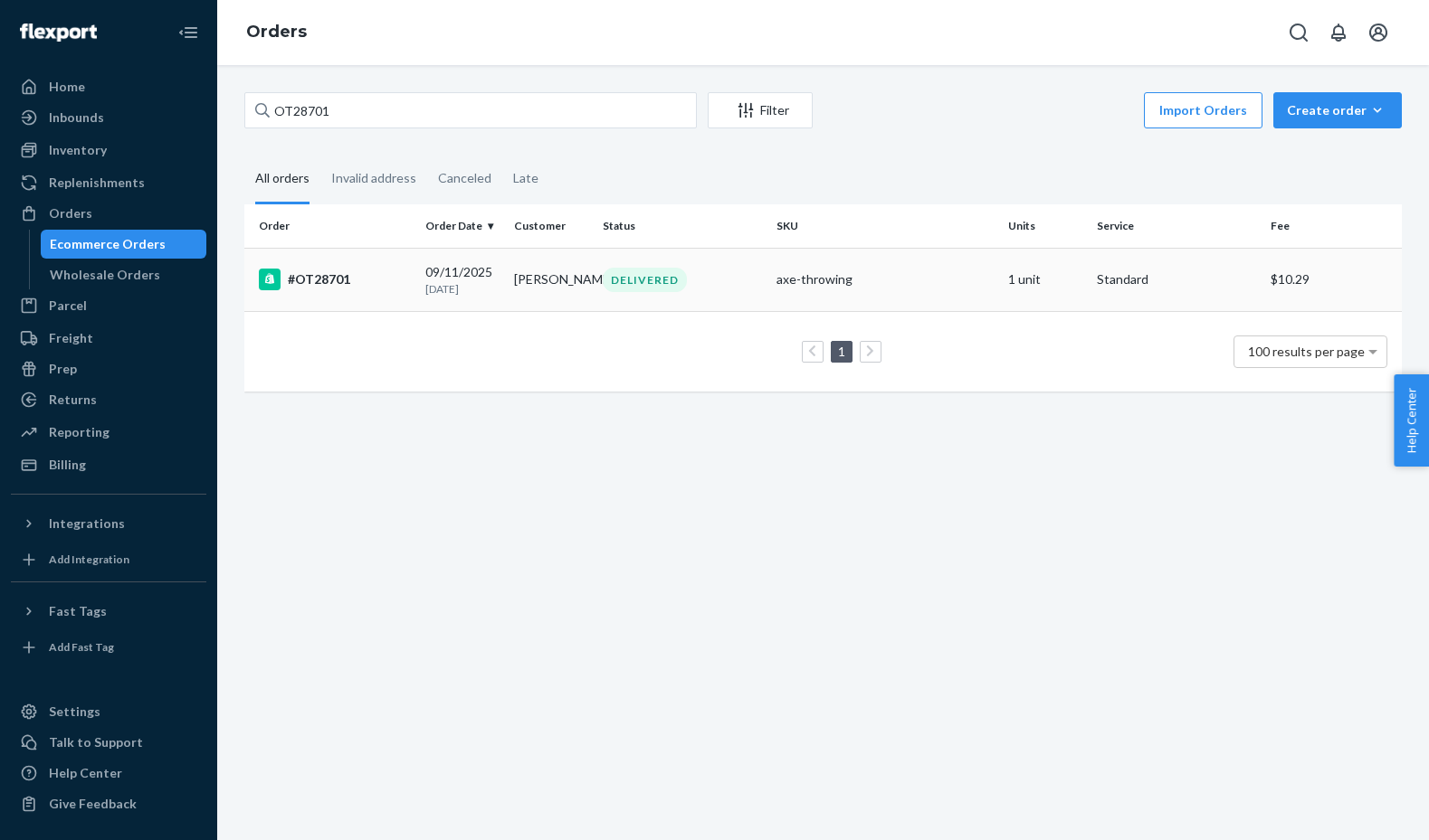
click at [375, 289] on div "#OT28701" at bounding box center [334, 279] width 152 height 22
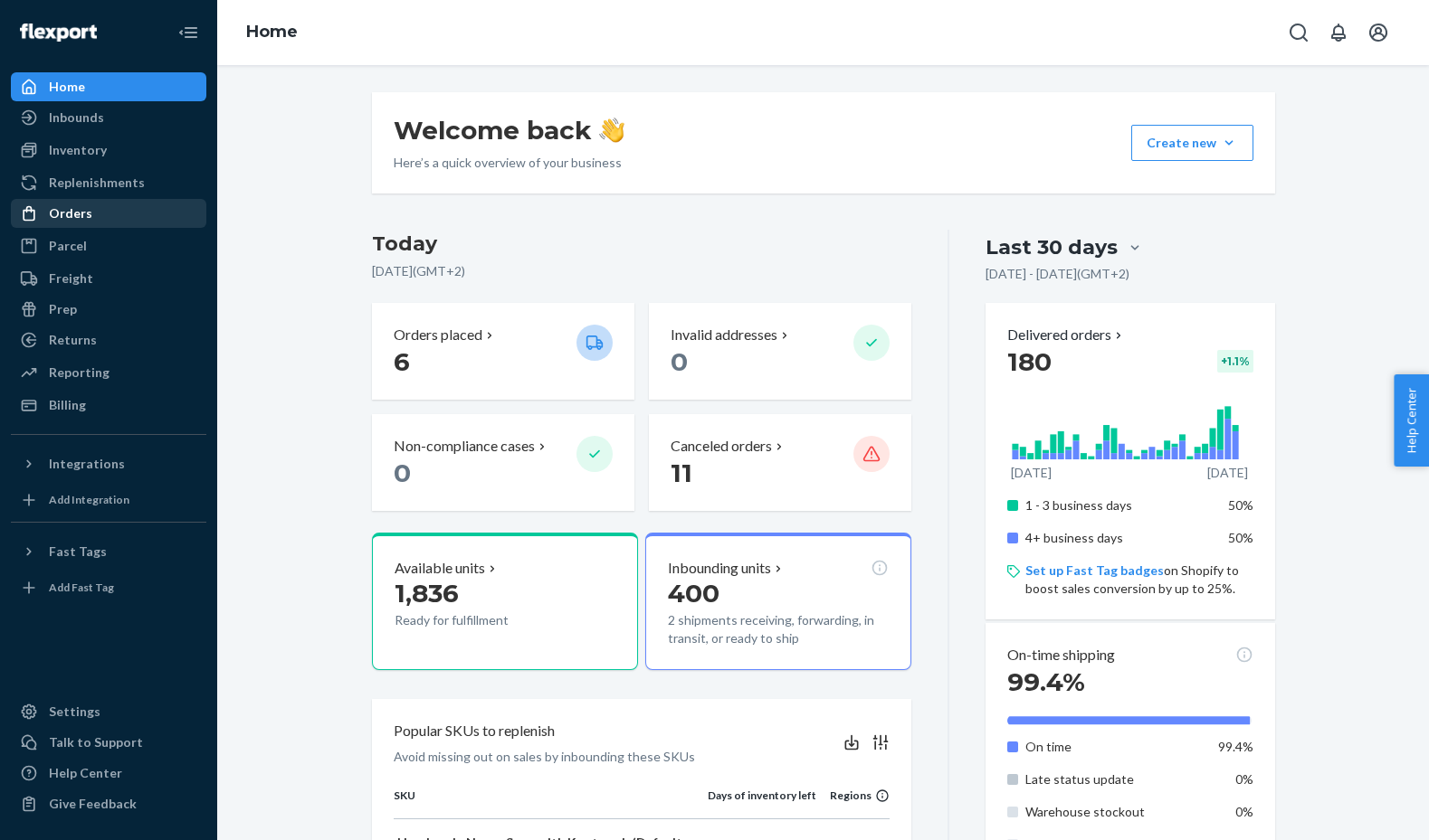
click at [117, 209] on div "Orders" at bounding box center [108, 213] width 191 height 25
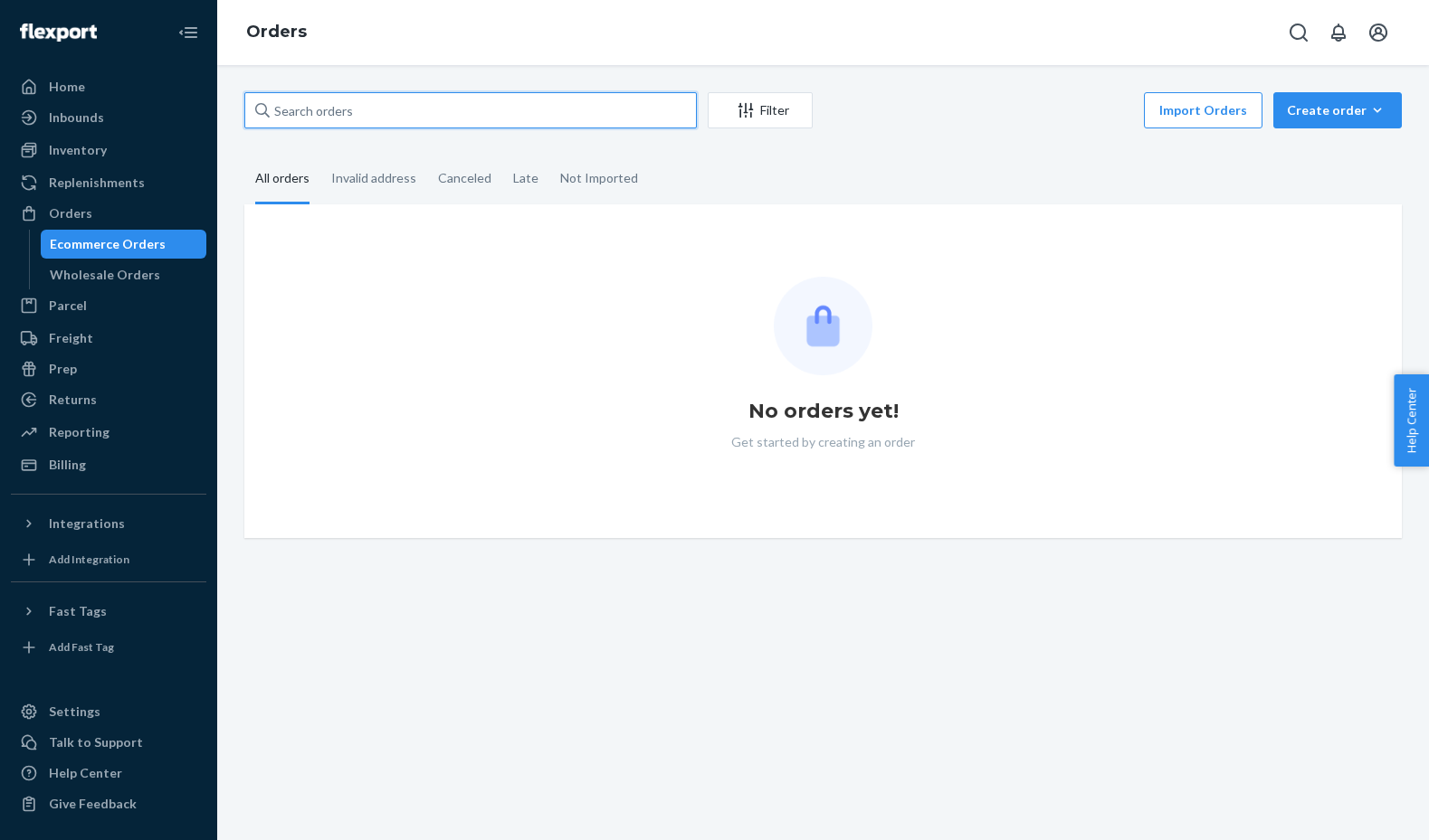
click at [570, 103] on input "text" at bounding box center [470, 110] width 453 height 36
paste input "OT28720"
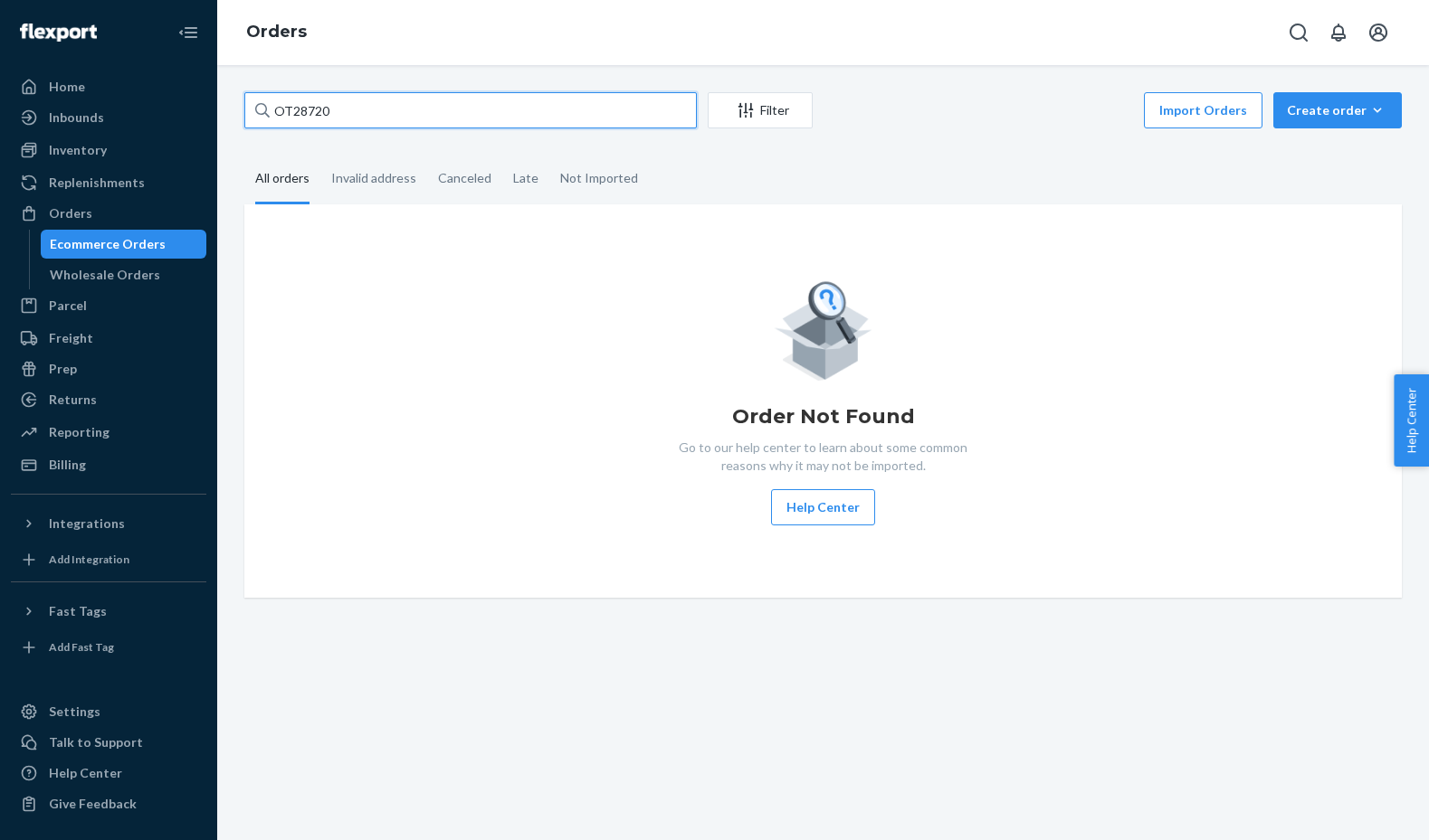
type input "OT28720"
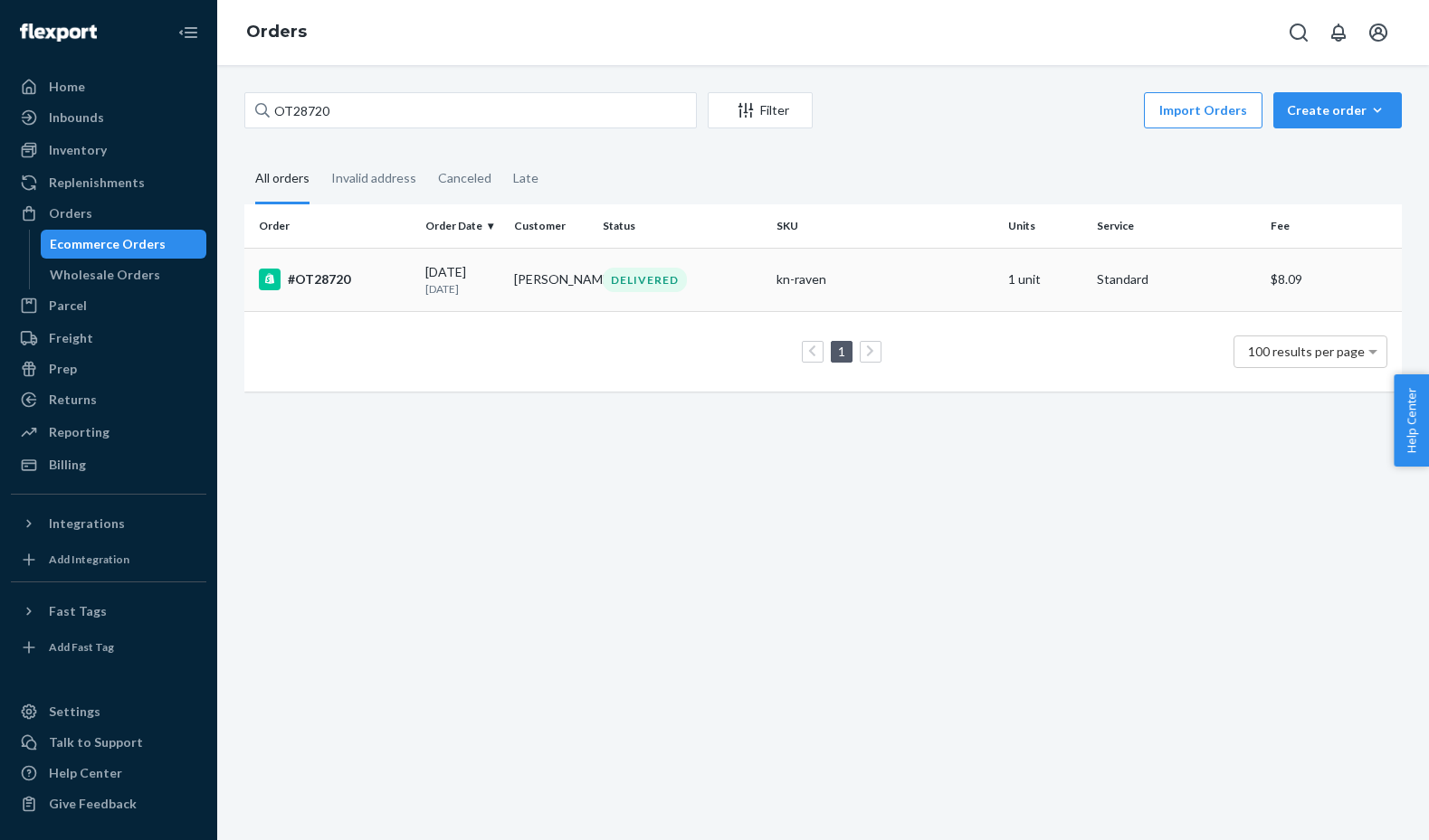
click at [519, 290] on td "[PERSON_NAME]" at bounding box center [551, 279] width 89 height 63
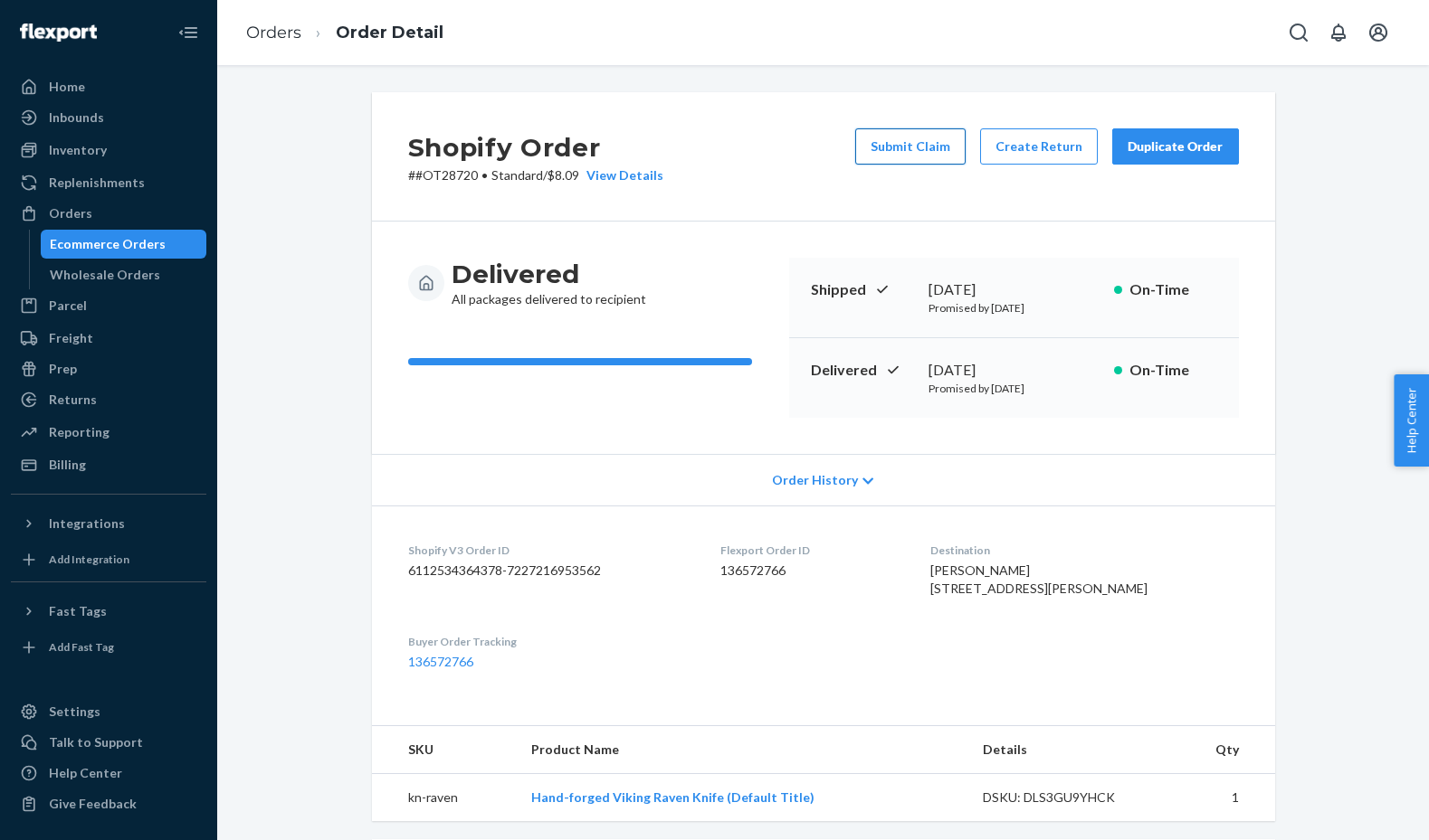
click at [906, 146] on button "Submit Claim" at bounding box center [910, 146] width 110 height 36
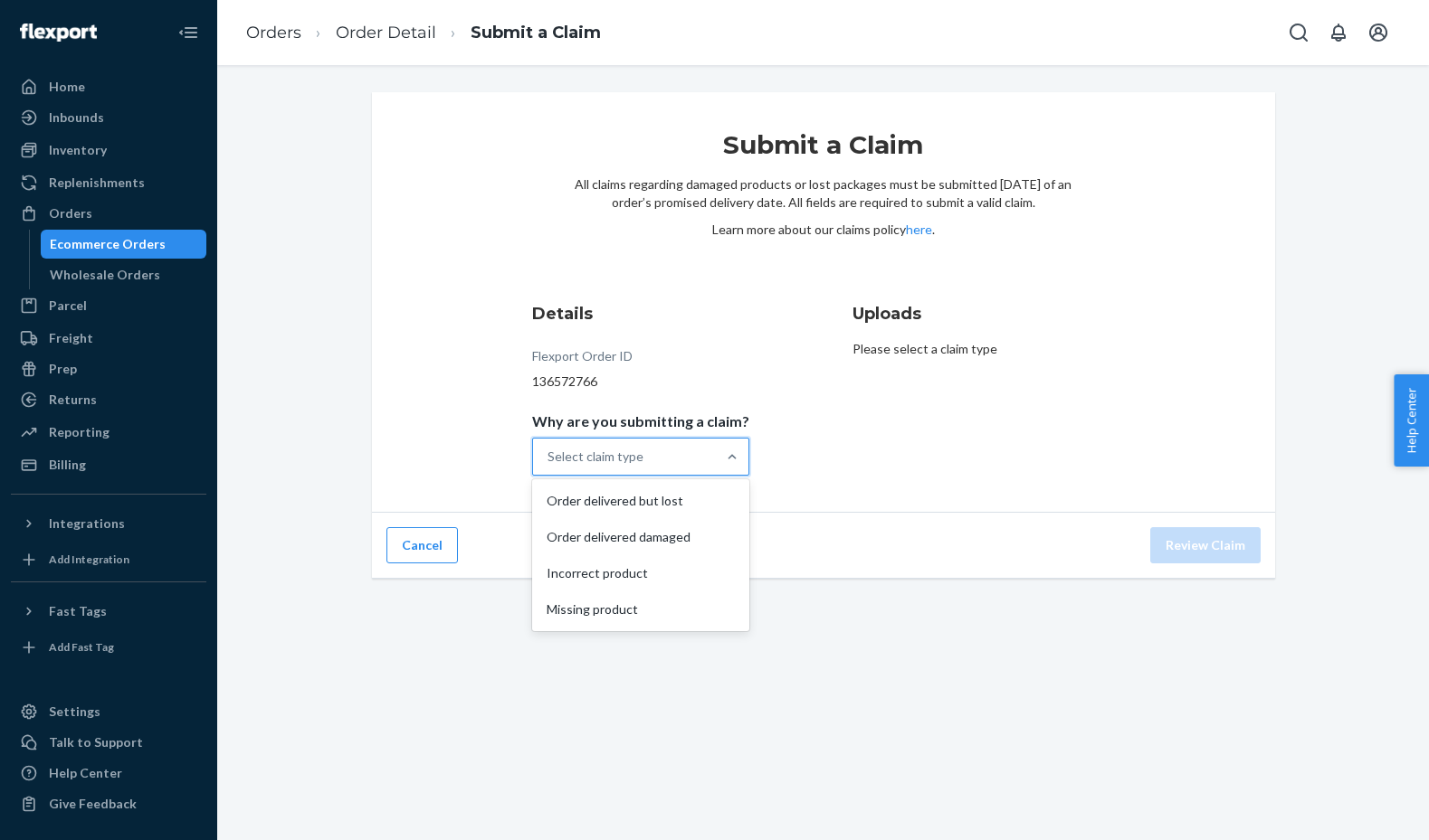
click at [672, 449] on div "Select claim type" at bounding box center [624, 457] width 183 height 36
click at [549, 449] on input "Why are you submitting a claim? option Order delivered but lost focused, 1 of 4…" at bounding box center [548, 456] width 2 height 18
click at [706, 596] on div "Missing product" at bounding box center [640, 609] width 210 height 36
click at [549, 466] on input "Why are you submitting a claim? option Missing product focused, 4 of 4. 4 resul…" at bounding box center [548, 456] width 2 height 18
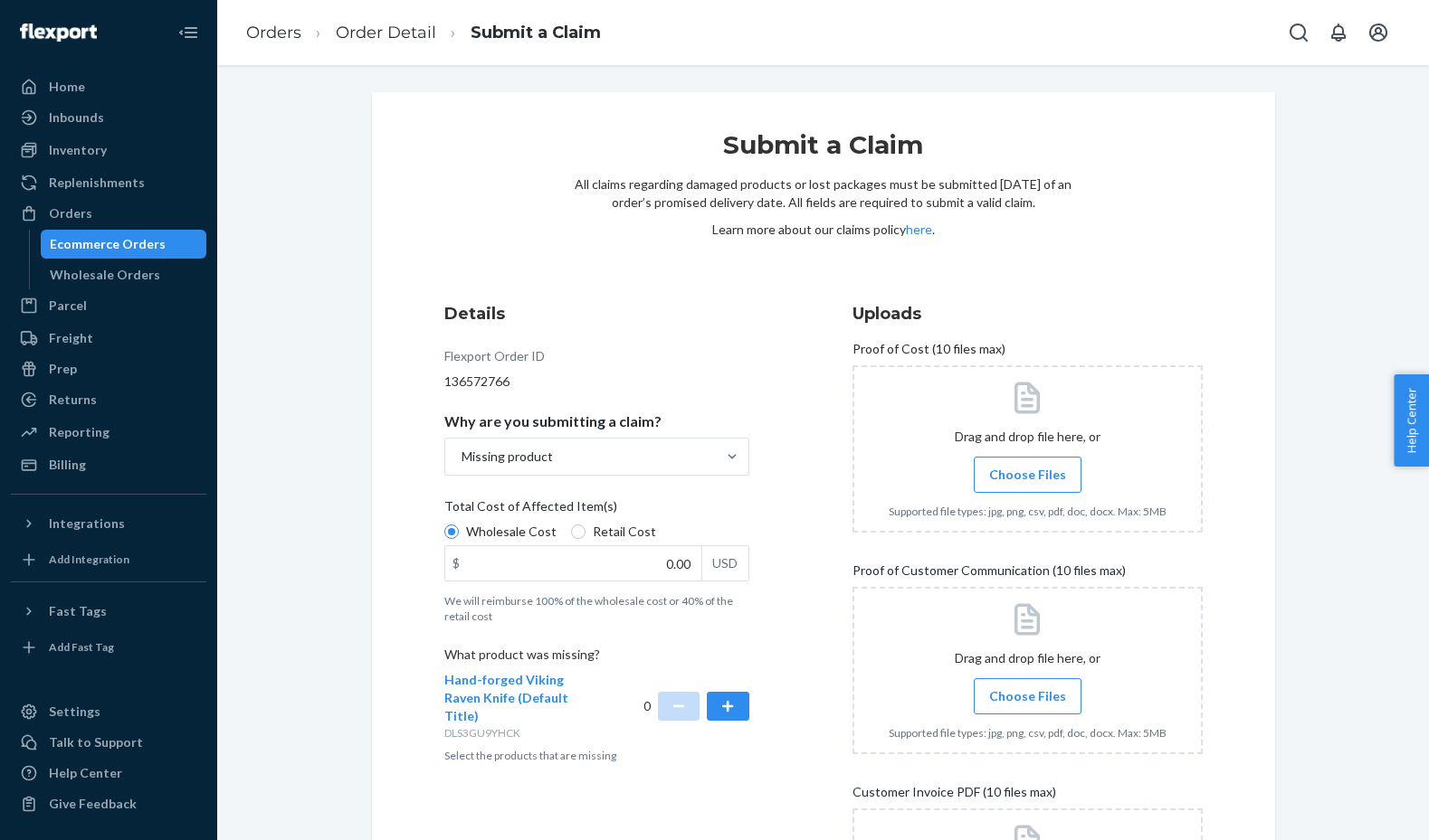
click at [593, 532] on span "Retail Cost" at bounding box center [624, 532] width 63 height 18
click at [586, 532] on input "Retail Cost" at bounding box center [578, 531] width 14 height 14
radio input "true"
radio input "false"
click at [658, 563] on input "0.00" at bounding box center [573, 564] width 257 height 34
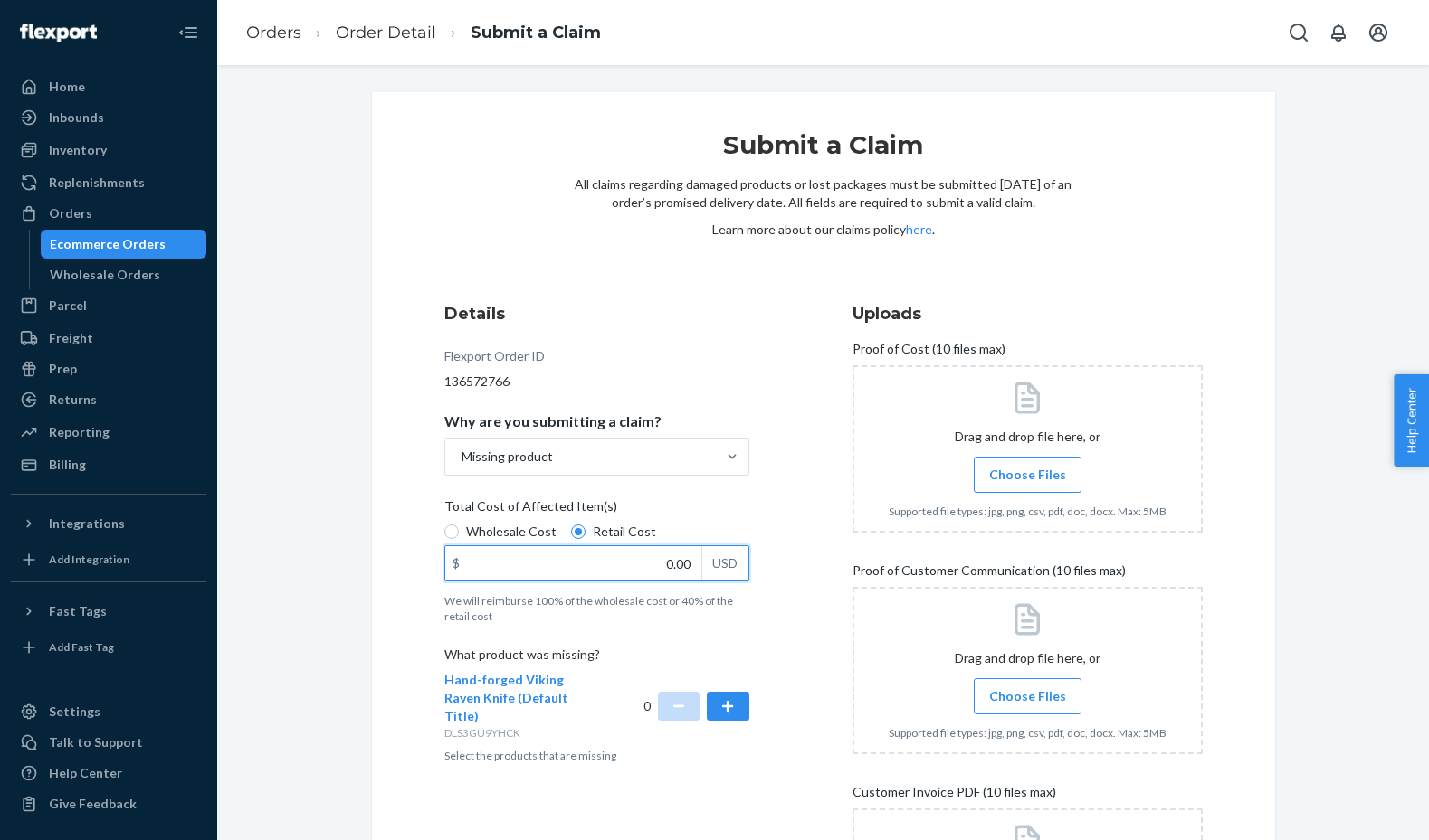
click at [658, 563] on input "0.00" at bounding box center [573, 564] width 257 height 34
type input "65.95"
click at [725, 692] on button "button" at bounding box center [726, 706] width 41 height 29
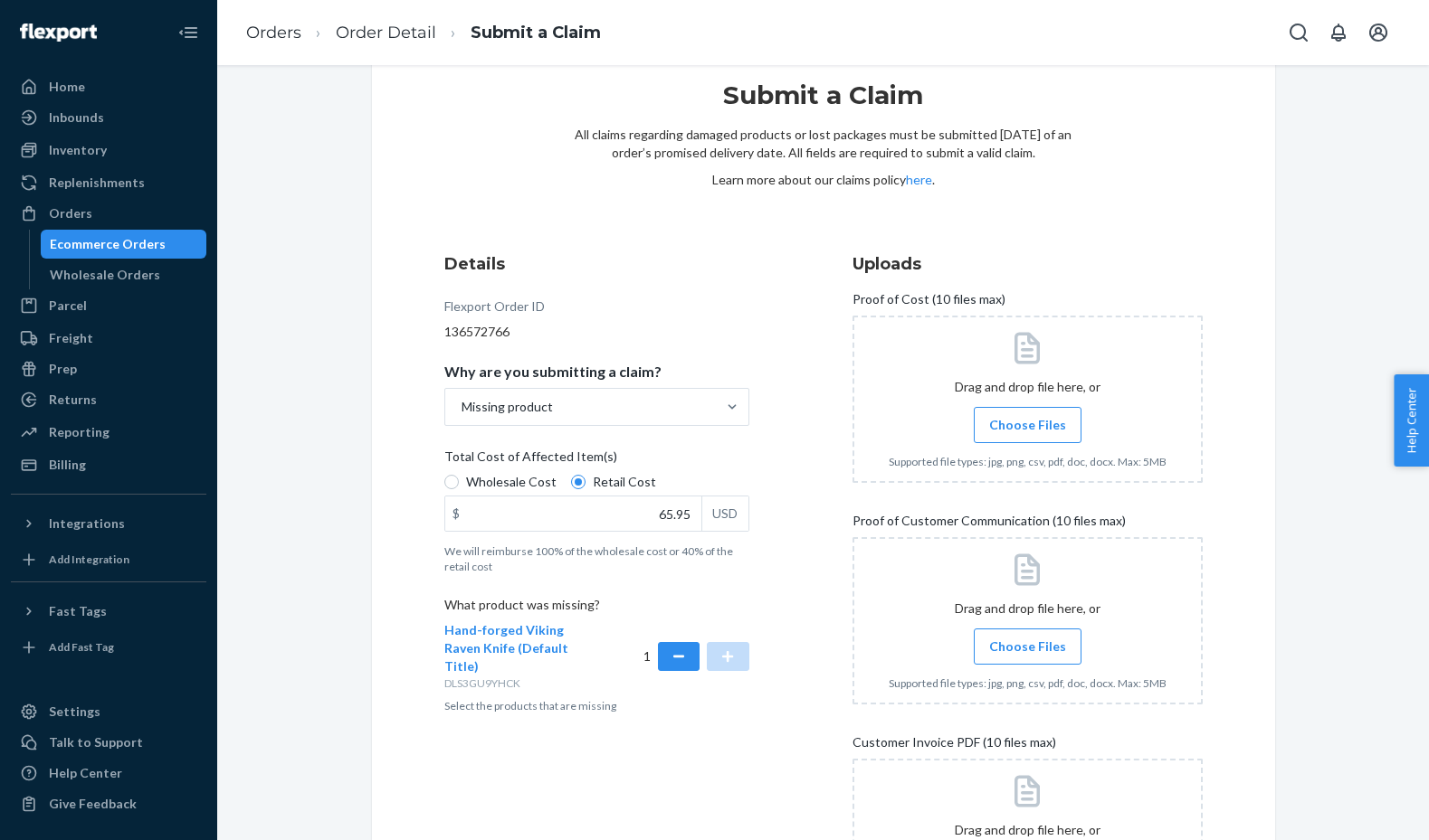
click at [1038, 439] on label "Choose Files" at bounding box center [1027, 425] width 108 height 36
click at [1028, 435] on input "Choose Files" at bounding box center [1027, 425] width 1 height 20
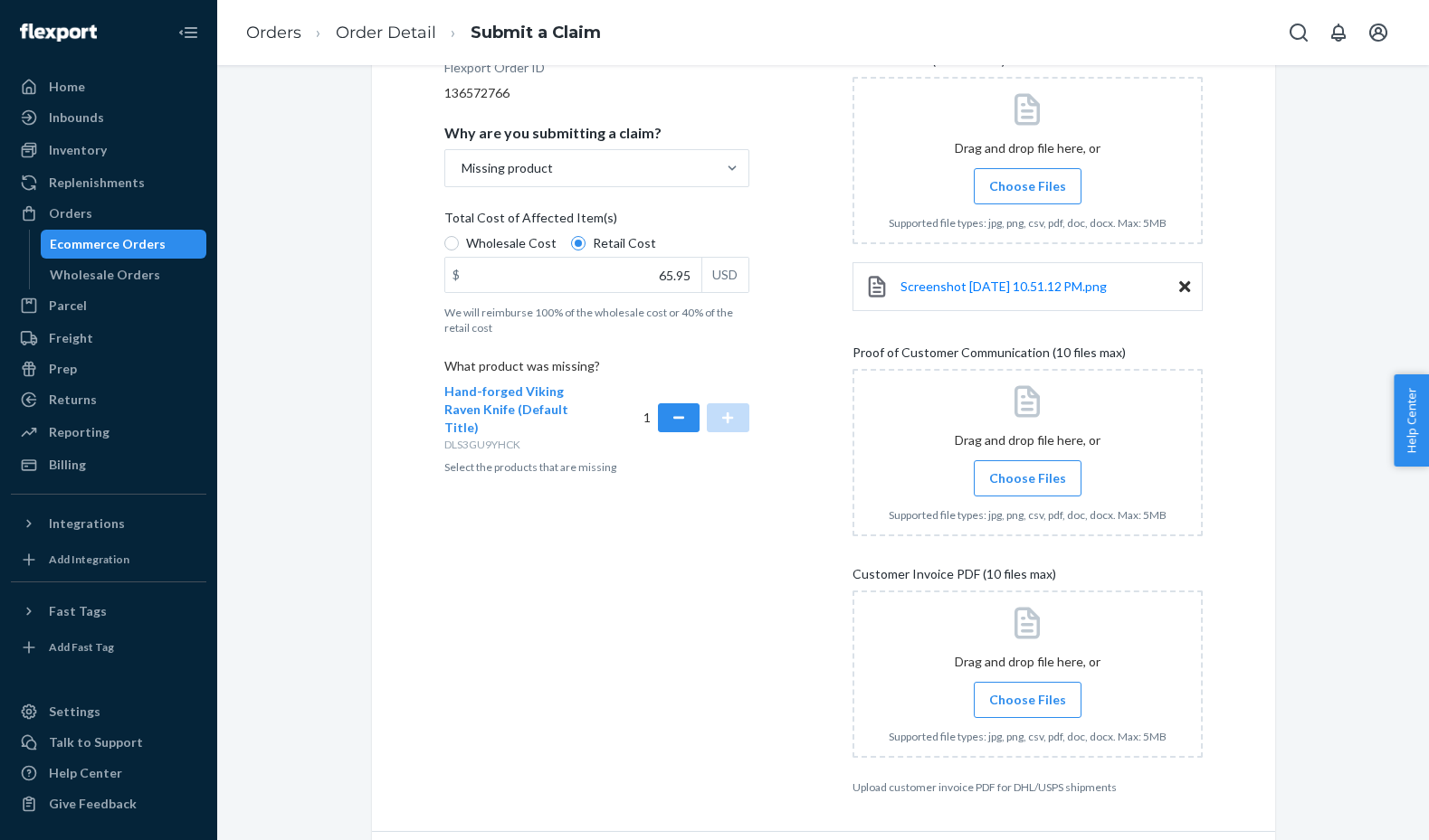
scroll to position [294, 0]
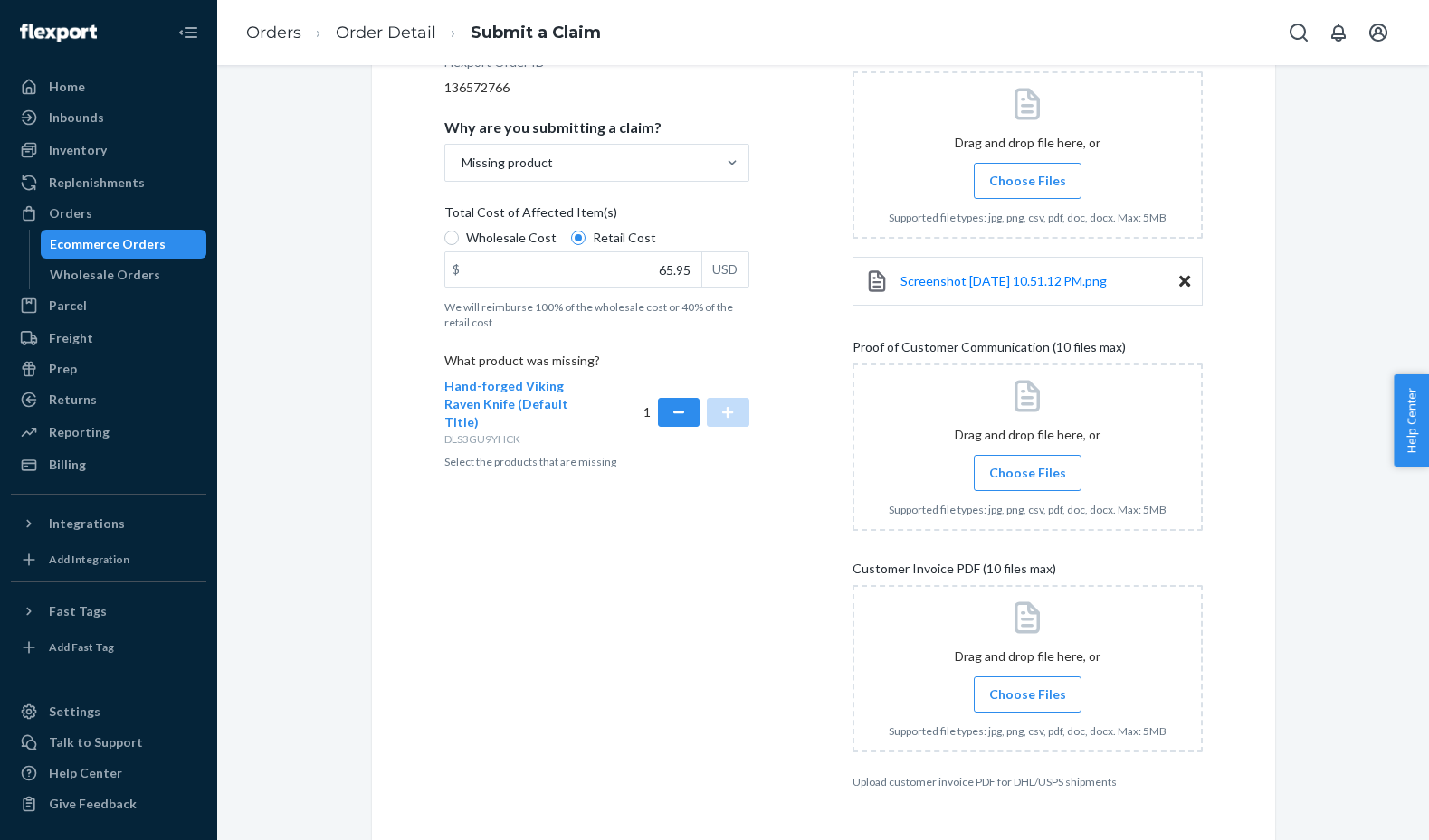
click at [1020, 467] on span "Choose Files" at bounding box center [1027, 473] width 77 height 18
click at [1027, 467] on input "Choose Files" at bounding box center [1027, 473] width 1 height 20
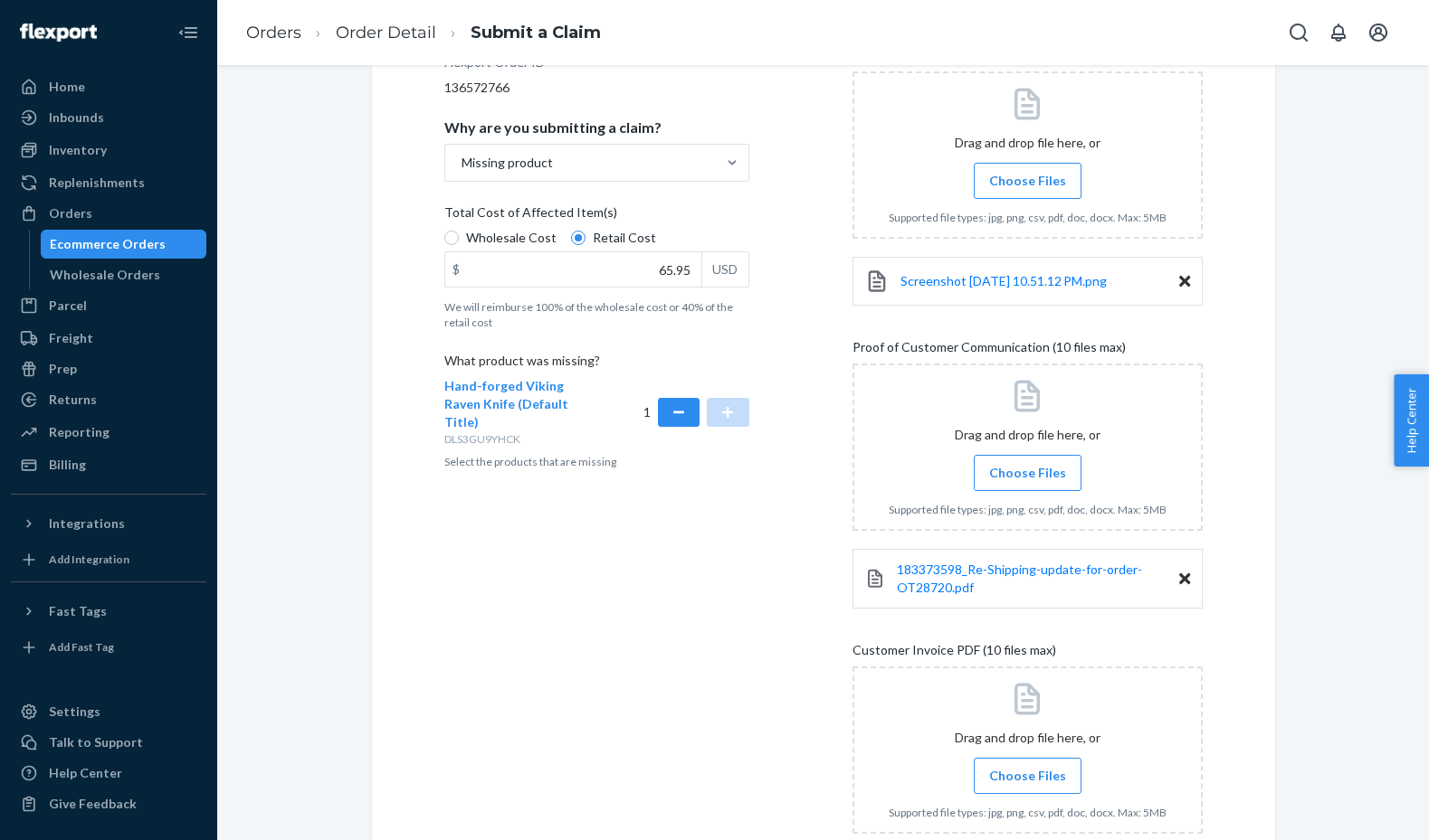
click at [1016, 782] on span "Choose Files" at bounding box center [1027, 776] width 77 height 18
click at [1027, 782] on input "Choose Files" at bounding box center [1027, 776] width 1 height 20
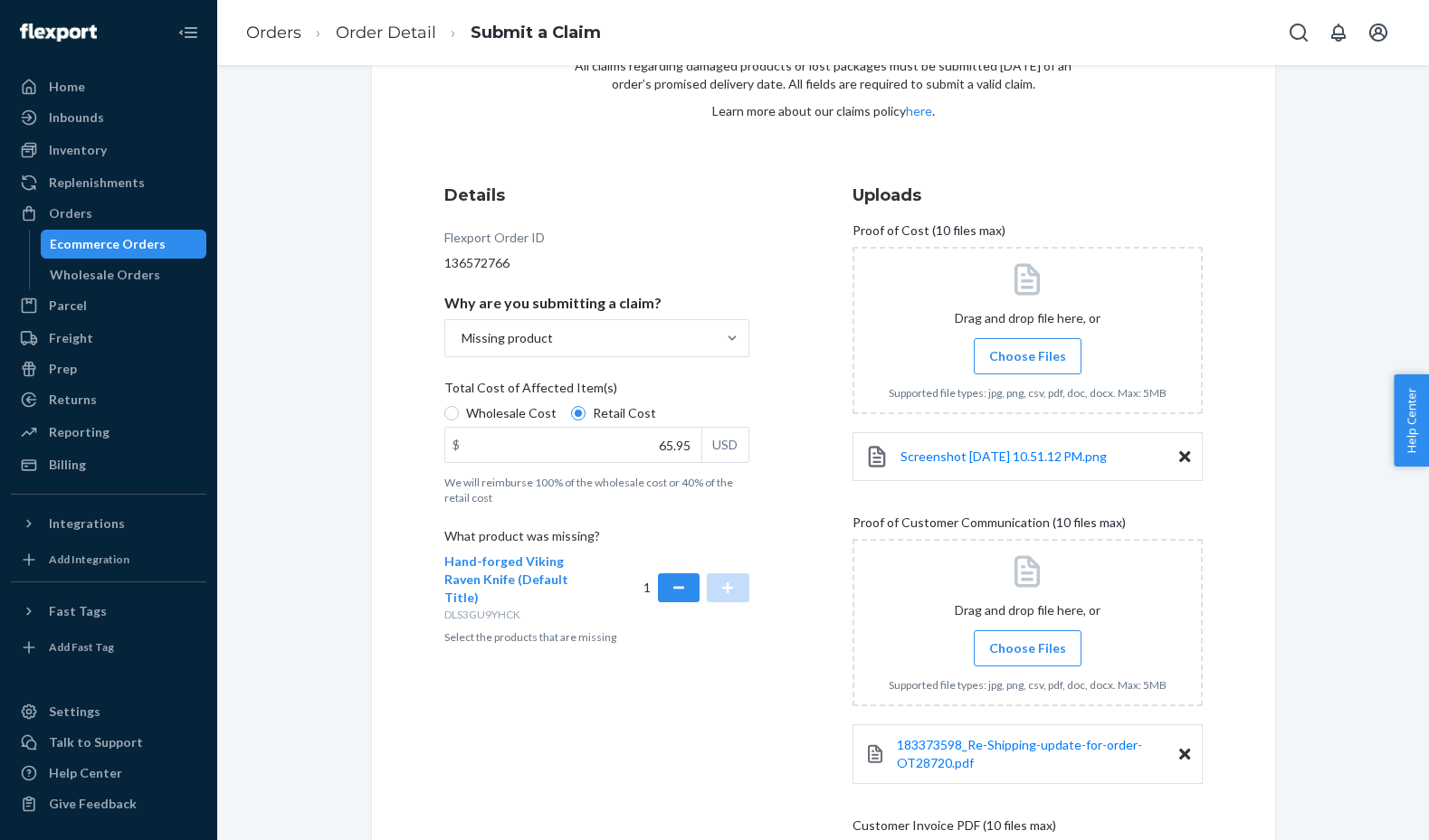
scroll to position [498, 0]
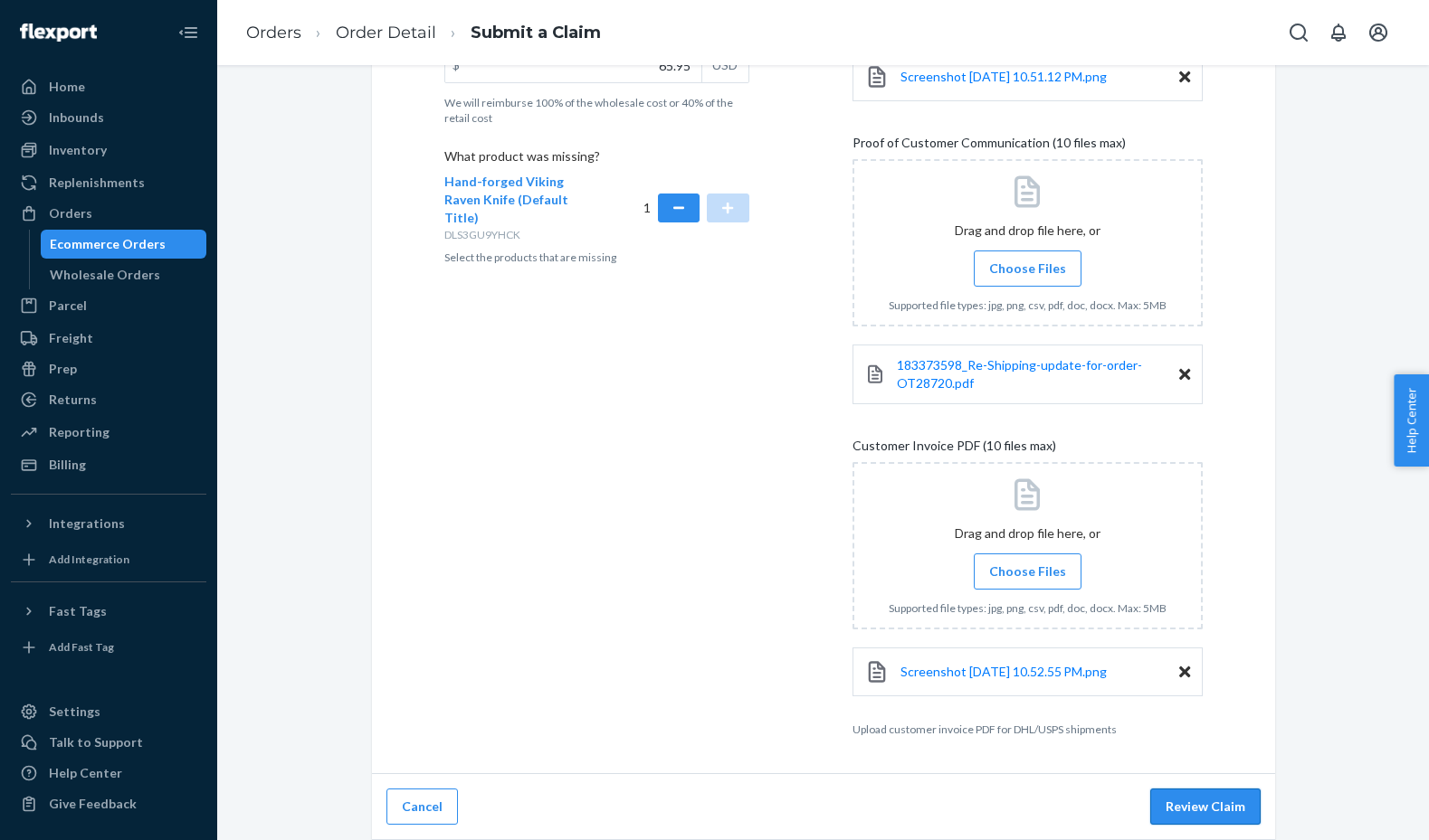
click at [1187, 806] on button "Review Claim" at bounding box center [1205, 807] width 110 height 36
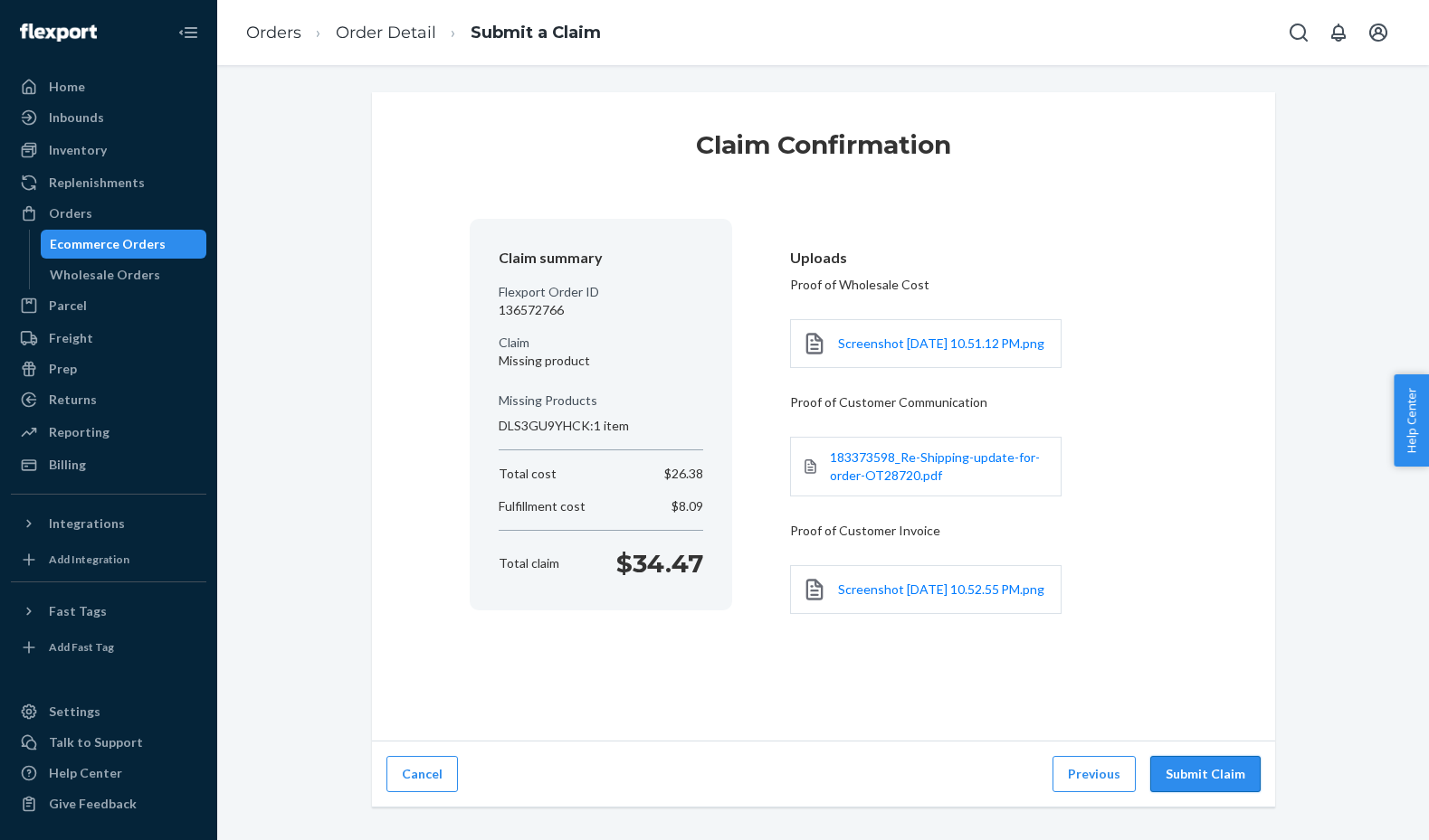
click at [1219, 792] on button "Submit Claim" at bounding box center [1205, 774] width 110 height 36
